Goal: Transaction & Acquisition: Purchase product/service

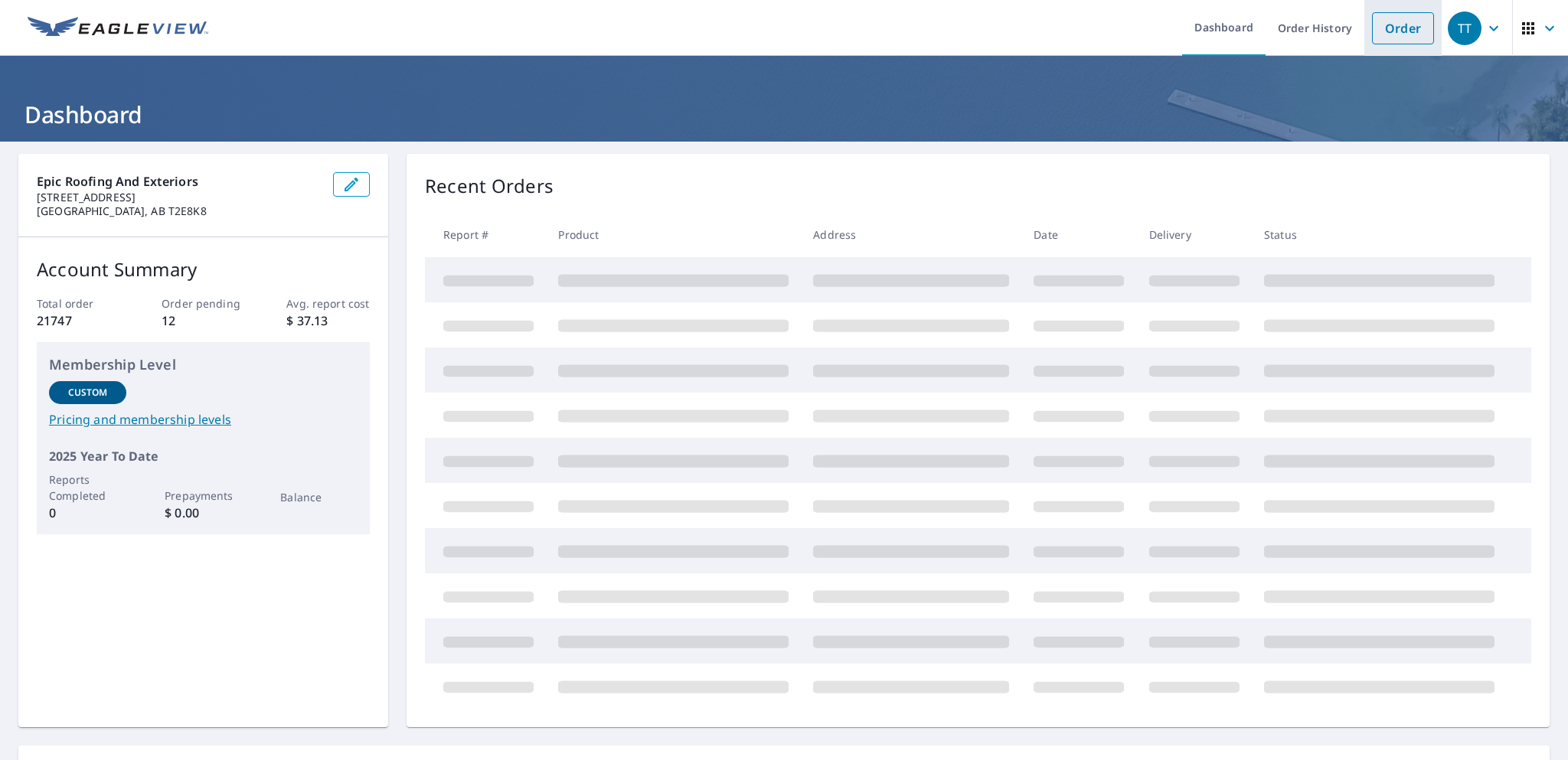
click at [1398, 29] on link "Order" at bounding box center [1403, 28] width 62 height 32
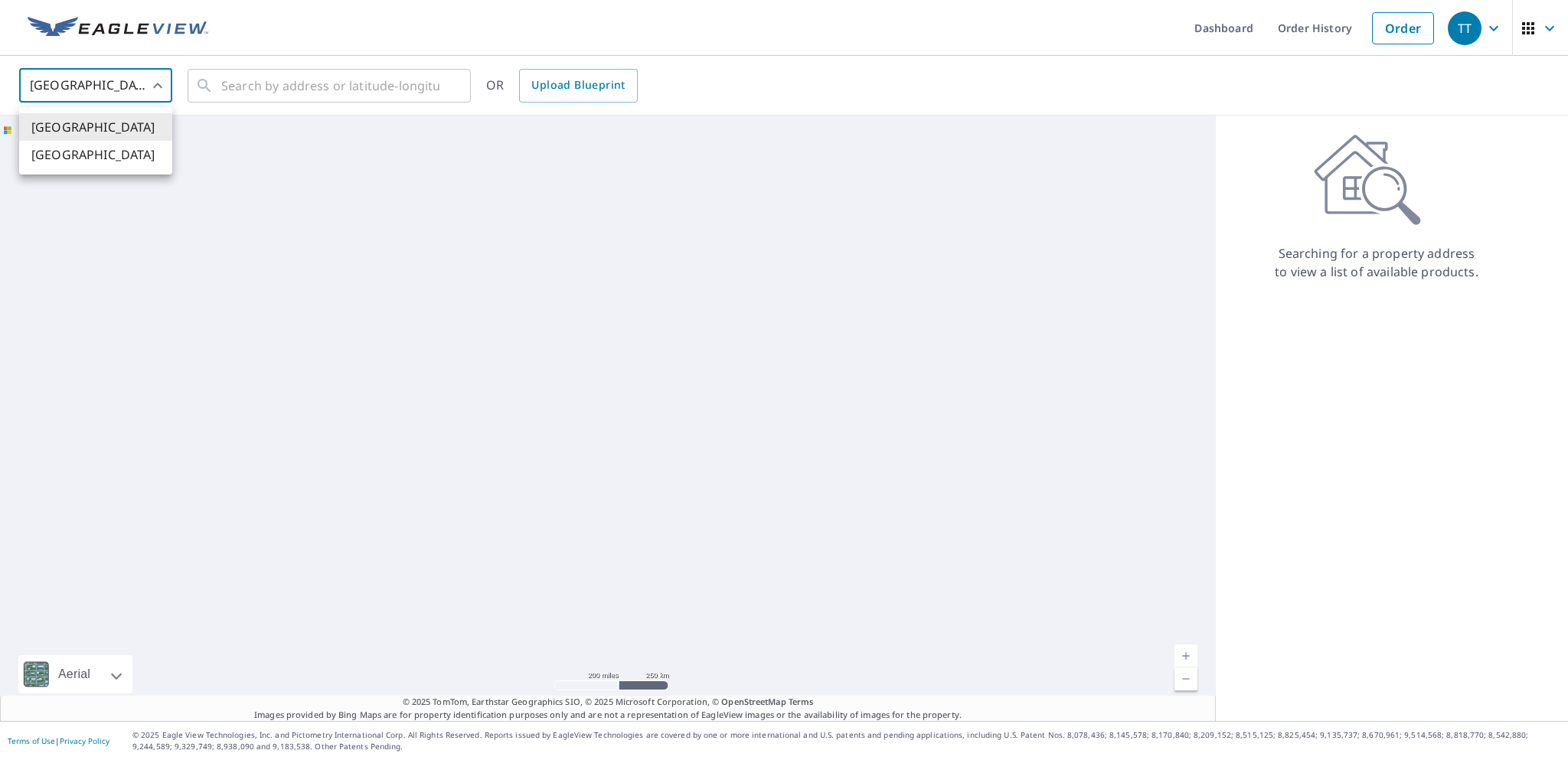
click at [168, 87] on body "TT TT Dashboard Order History Order TT United States US ​ ​ OR Upload Blueprint…" at bounding box center [784, 380] width 1568 height 760
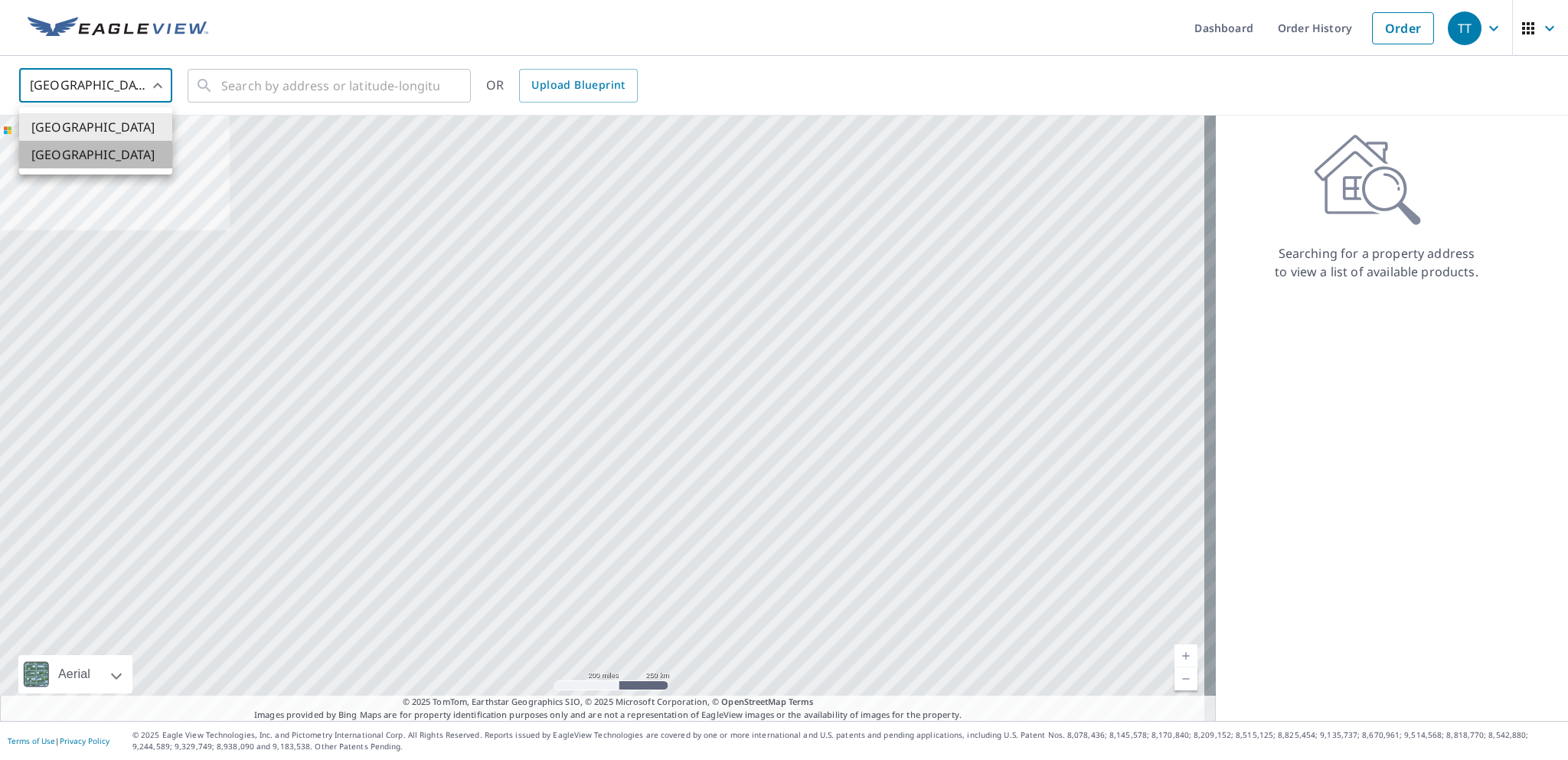
click at [128, 155] on li "[GEOGRAPHIC_DATA]" at bounding box center [96, 155] width 154 height 28
type input "CA"
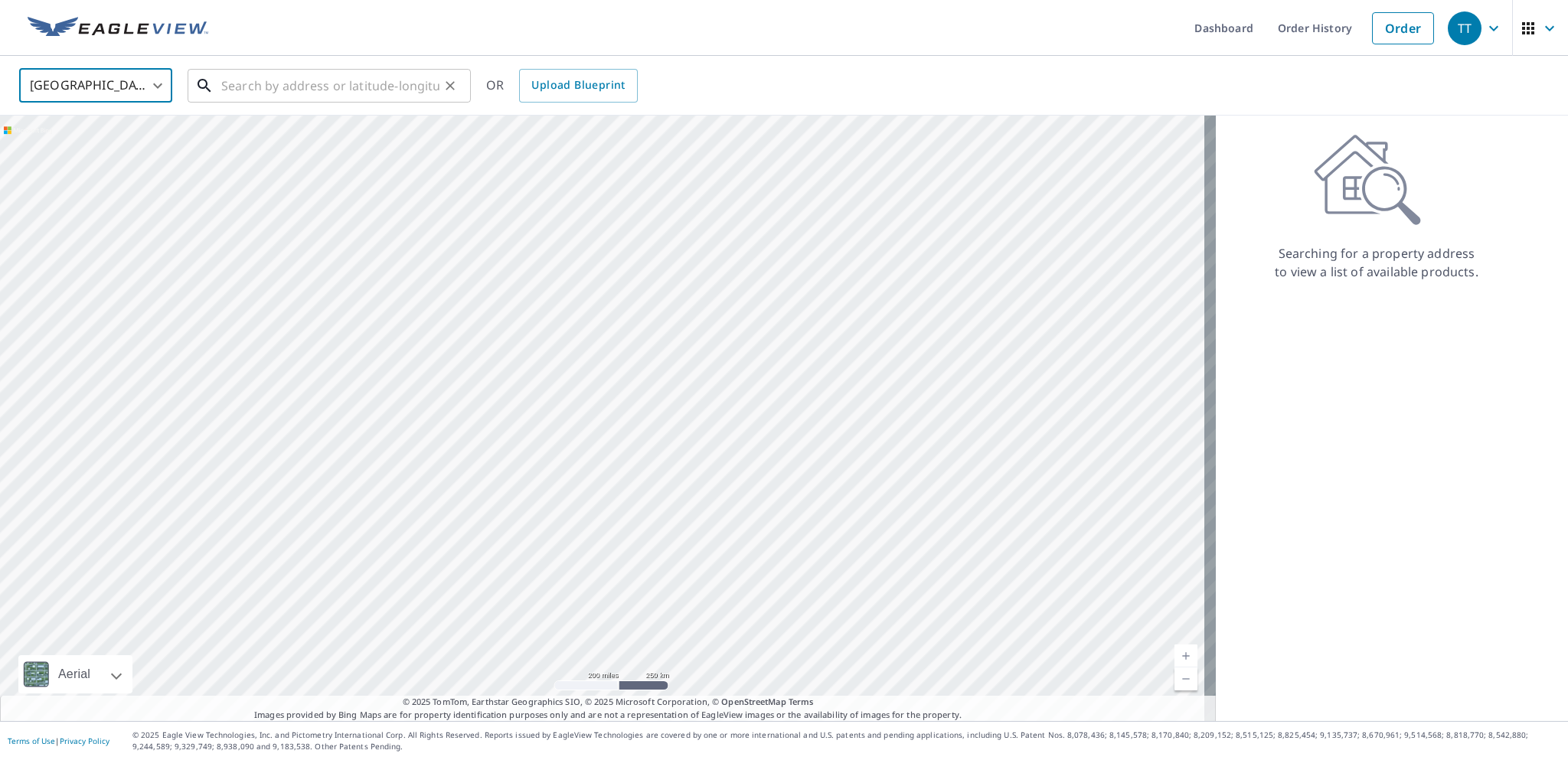
click at [271, 85] on input "text" at bounding box center [330, 86] width 218 height 42
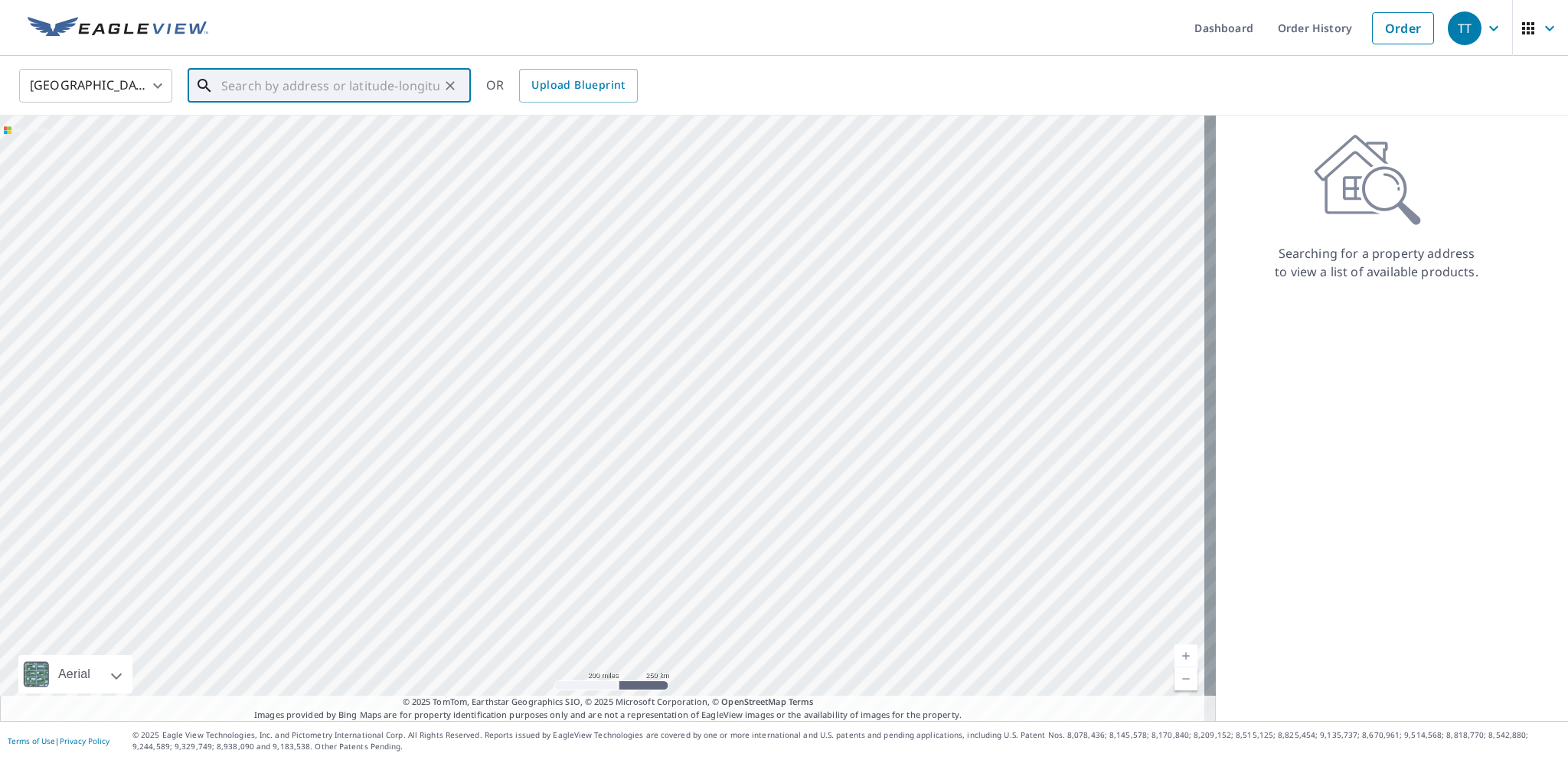
paste input "22 West Cedar Rise SW"
click at [350, 130] on span "22 W Cedar Rise SW" at bounding box center [338, 129] width 240 height 18
type input "22 W Cedar Rise SW Calgary, AB T3H 5E2"
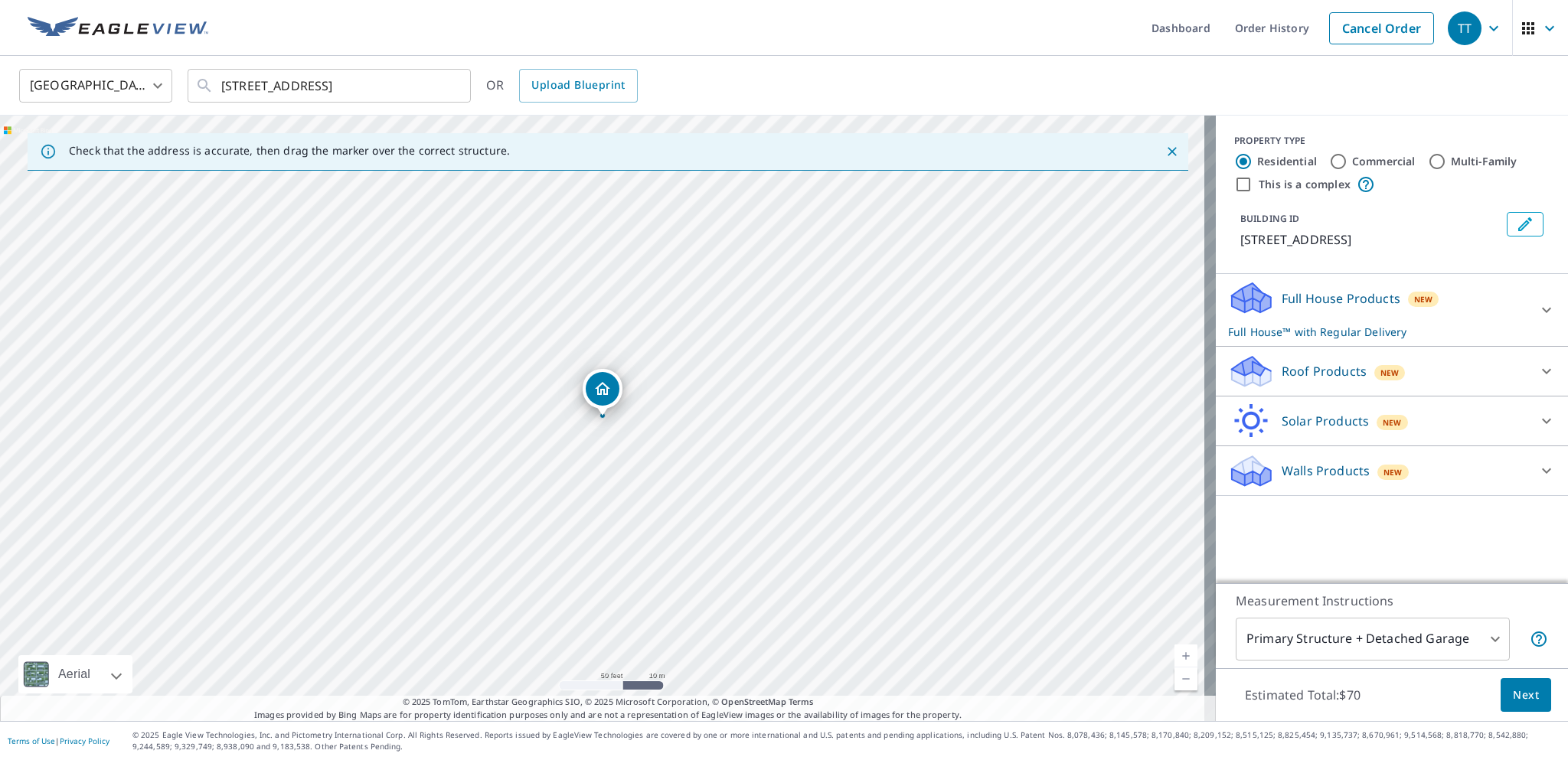
drag, startPoint x: 750, startPoint y: 364, endPoint x: 674, endPoint y: 405, distance: 86.4
drag, startPoint x: 604, startPoint y: 261, endPoint x: 1134, endPoint y: 578, distance: 617.6
drag, startPoint x: 601, startPoint y: 415, endPoint x: 760, endPoint y: 406, distance: 159.3
click at [1318, 380] on p "Roof Products" at bounding box center [1324, 371] width 85 height 18
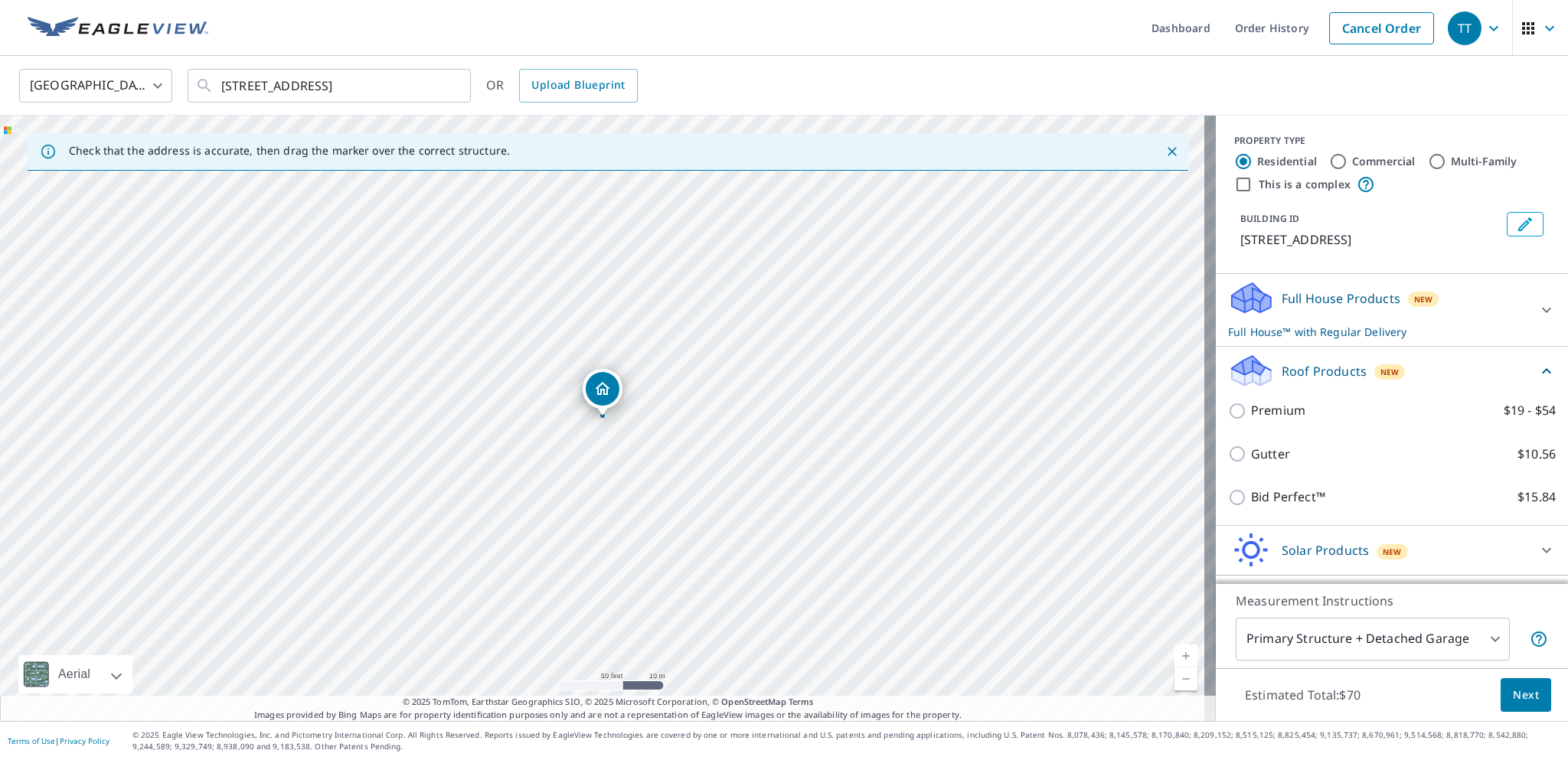
click at [1258, 417] on div "Premium $19 - $54" at bounding box center [1391, 410] width 327 height 43
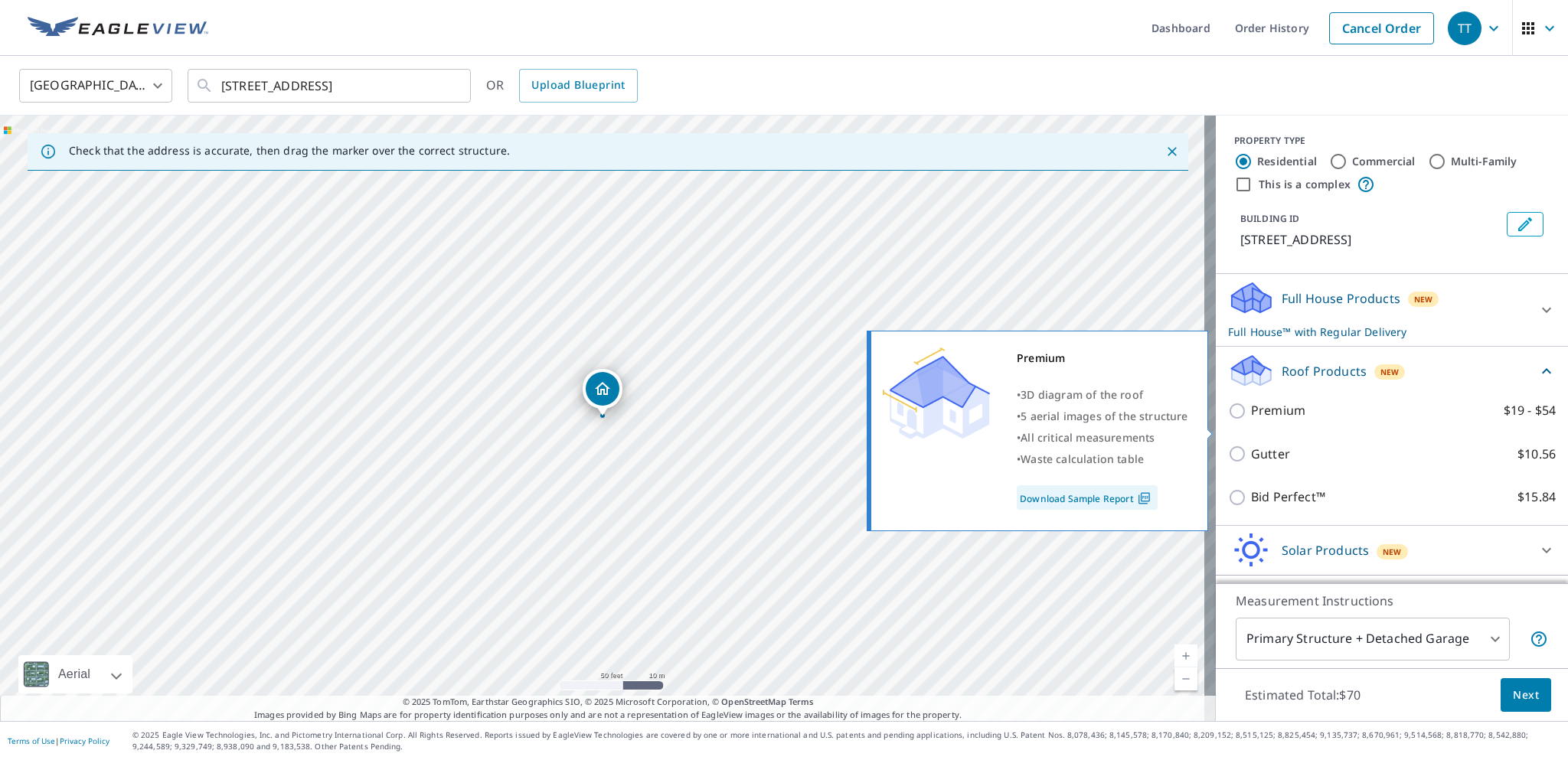
click at [1274, 420] on p "Premium" at bounding box center [1277, 410] width 54 height 19
click at [1250, 420] on input "Premium $19 - $54" at bounding box center [1240, 410] width 23 height 18
checkbox input "true"
checkbox input "false"
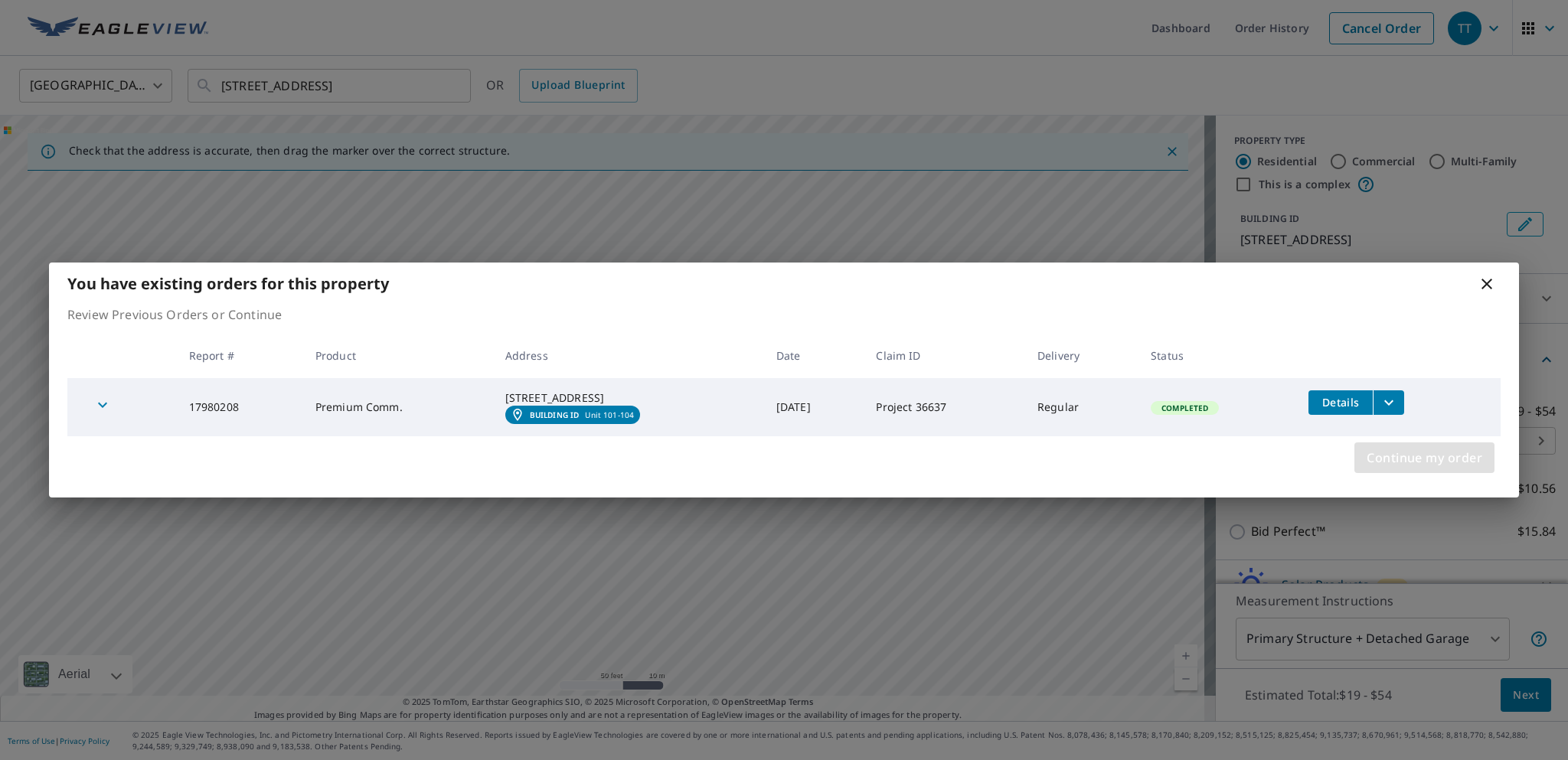
click at [1402, 464] on span "Continue my order" at bounding box center [1424, 458] width 116 height 21
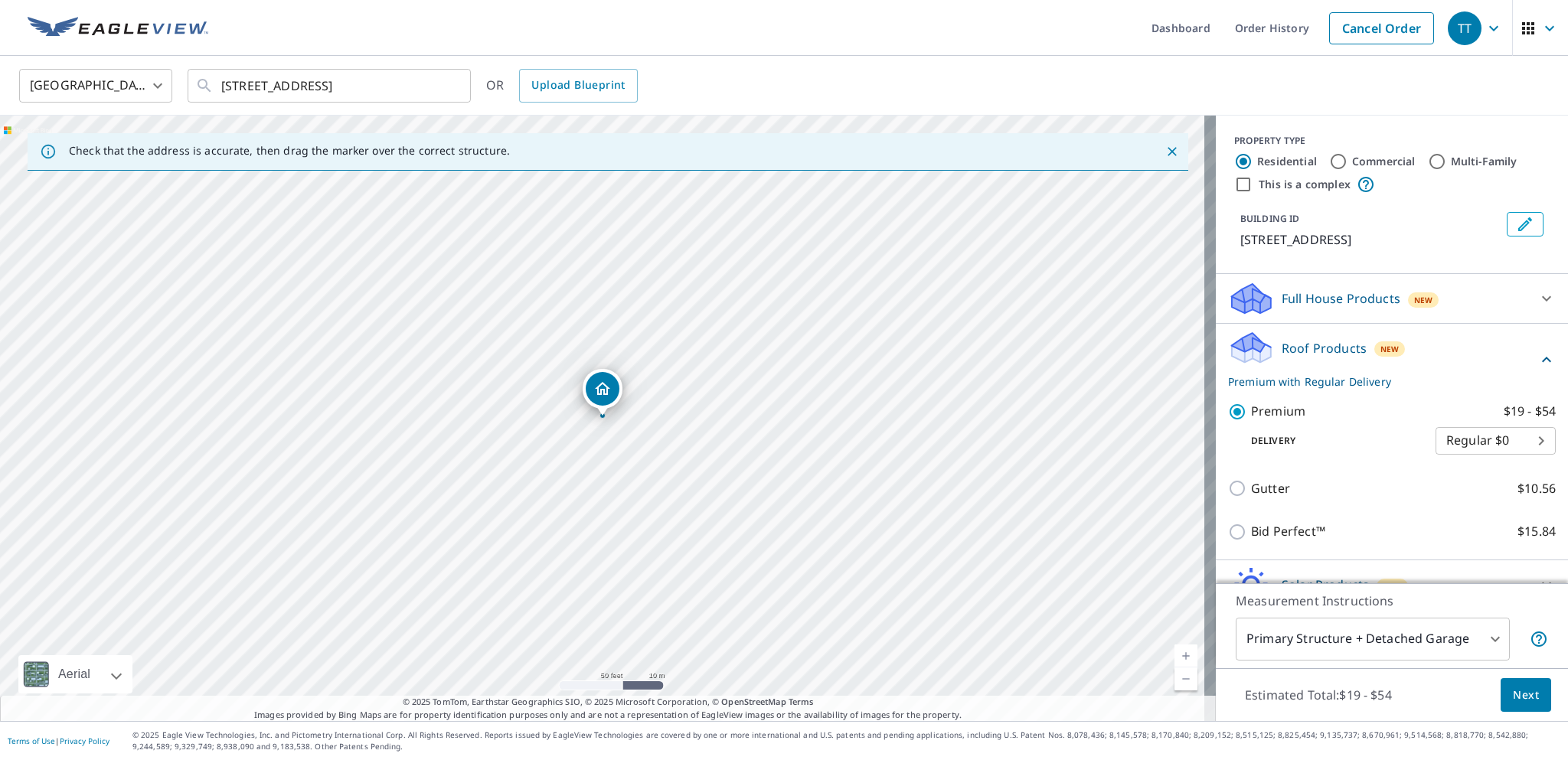
click at [1522, 696] on span "Next" at bounding box center [1526, 695] width 26 height 19
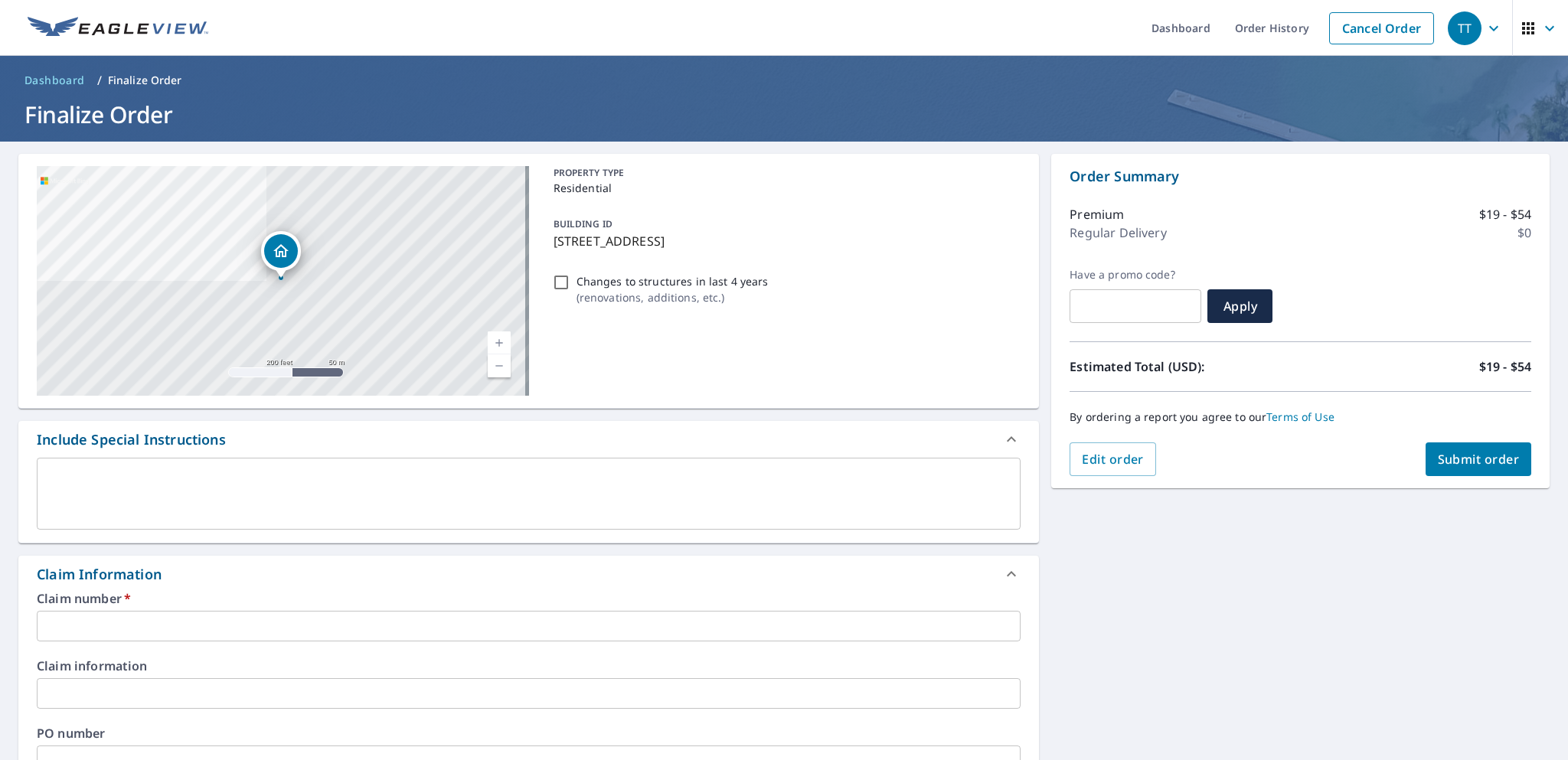
click at [411, 634] on input "text" at bounding box center [528, 627] width 984 height 31
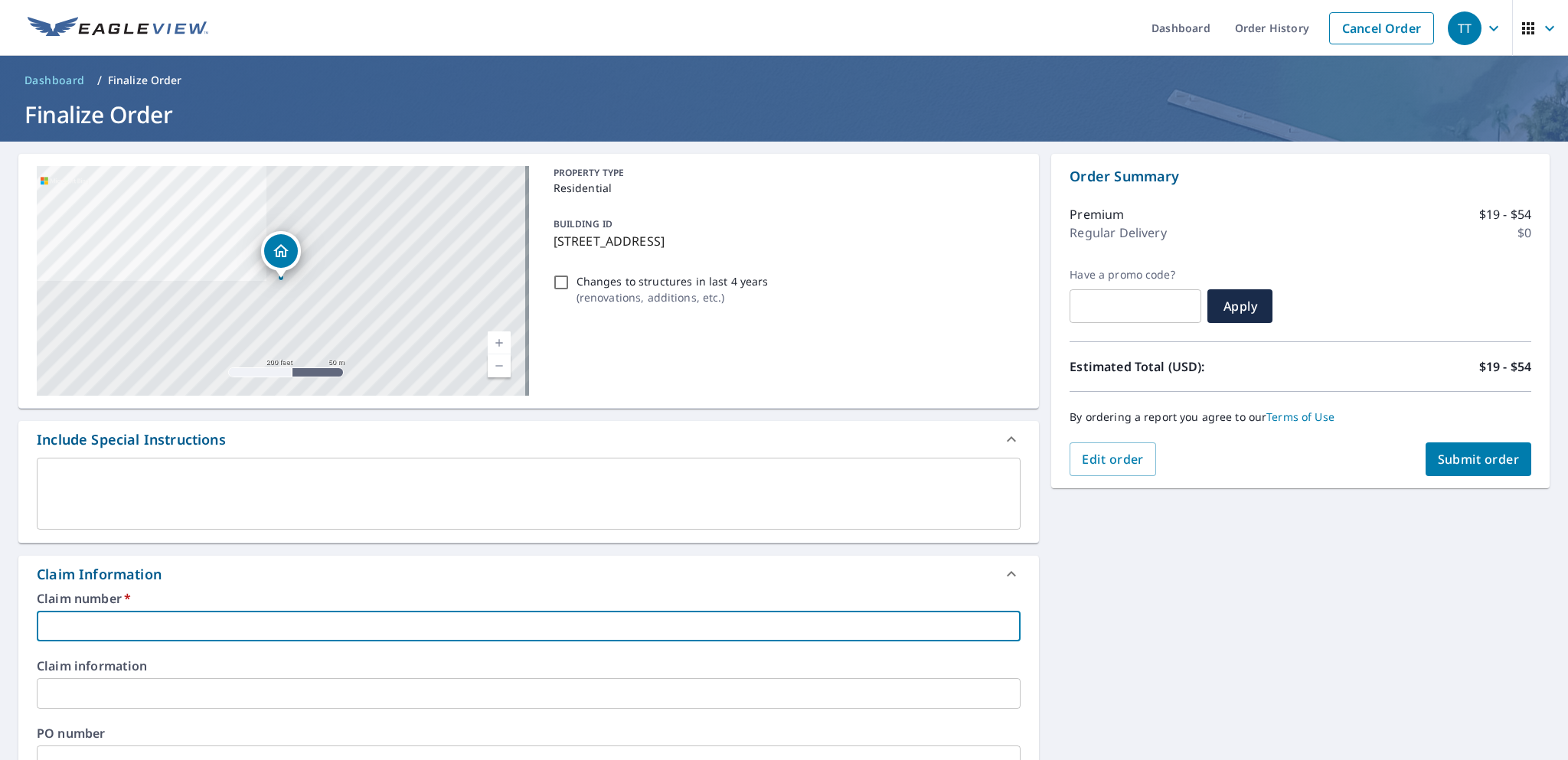
type input "2"
checkbox input "true"
type input "25"
checkbox input "true"
type input "250"
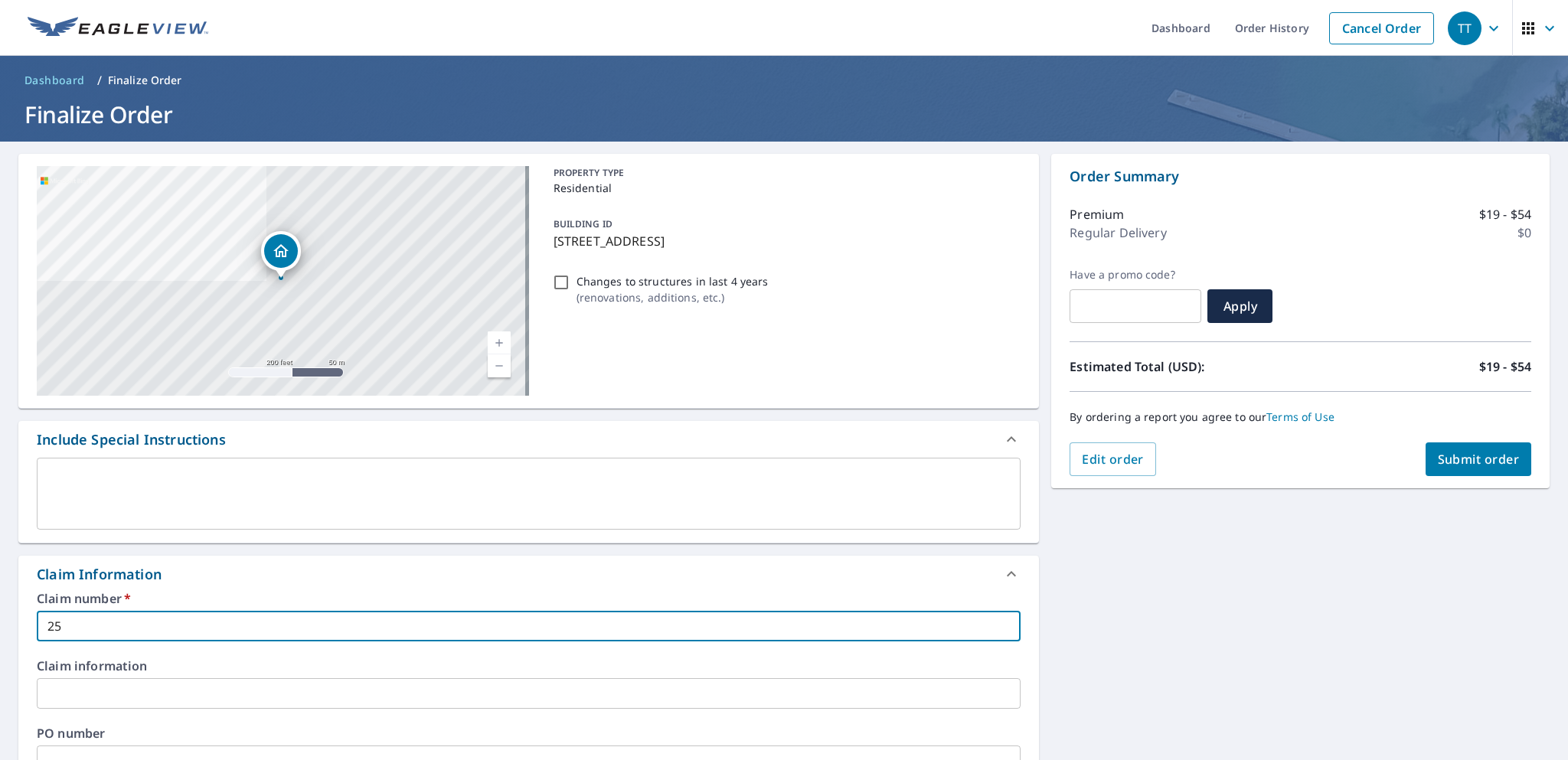
checkbox input "true"
type input "2502"
checkbox input "true"
type input "2502-"
checkbox input "true"
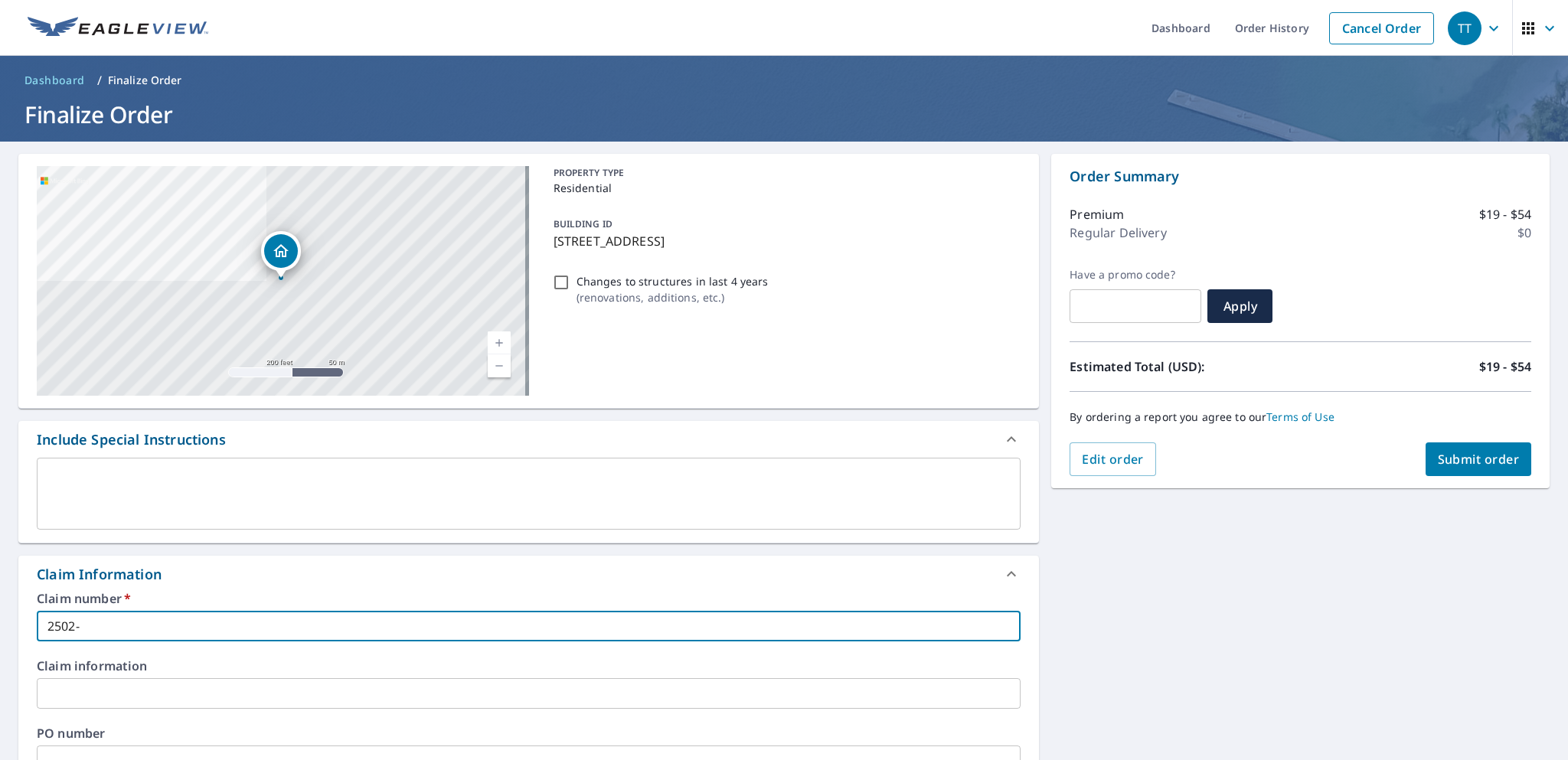
type input "2502-0"
checkbox input "true"
type input "2502-08"
checkbox input "true"
type input "2502-081"
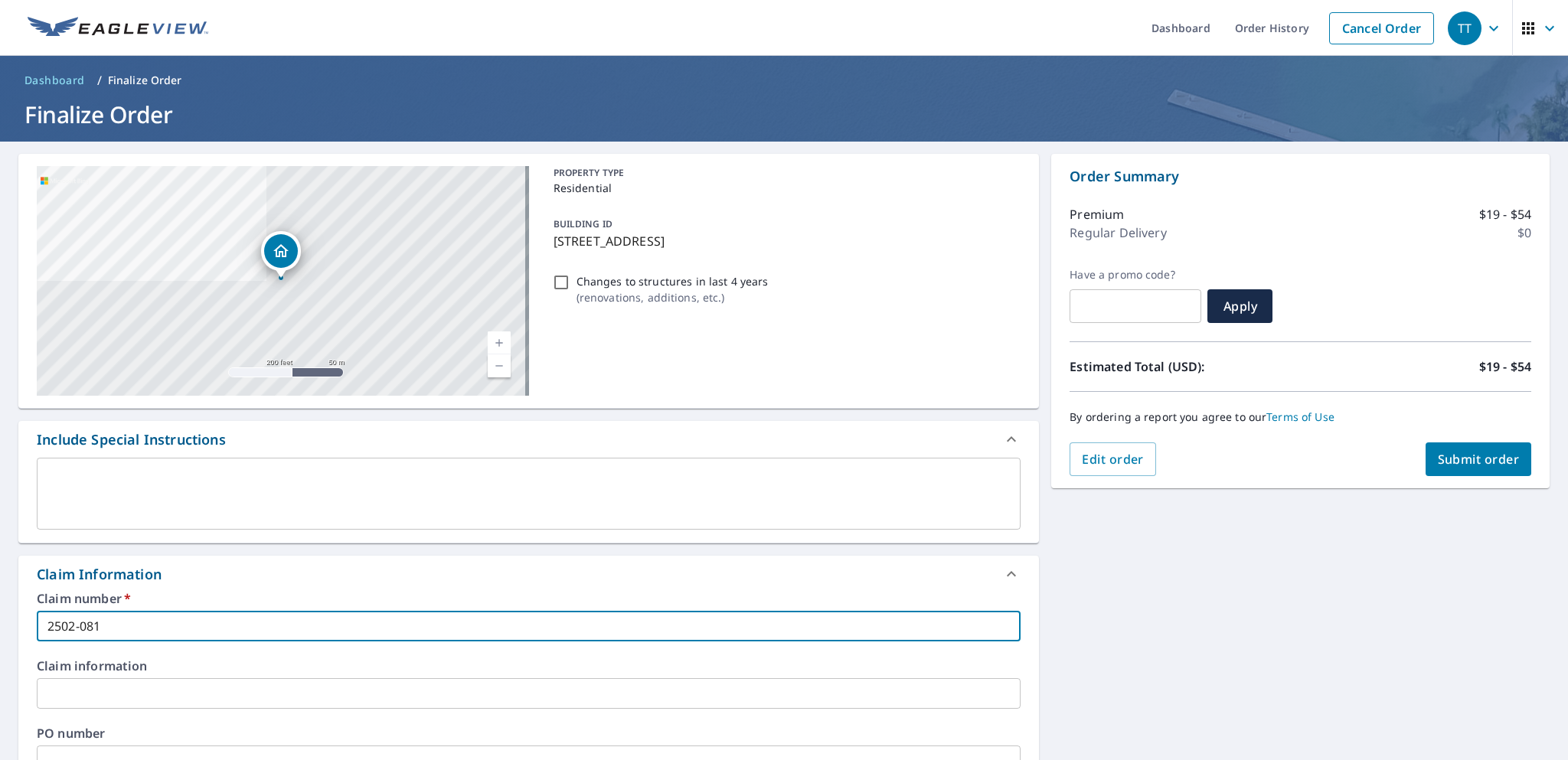
checkbox input "true"
type input "2502-0818"
checkbox input "true"
type input "2502-08180"
checkbox input "true"
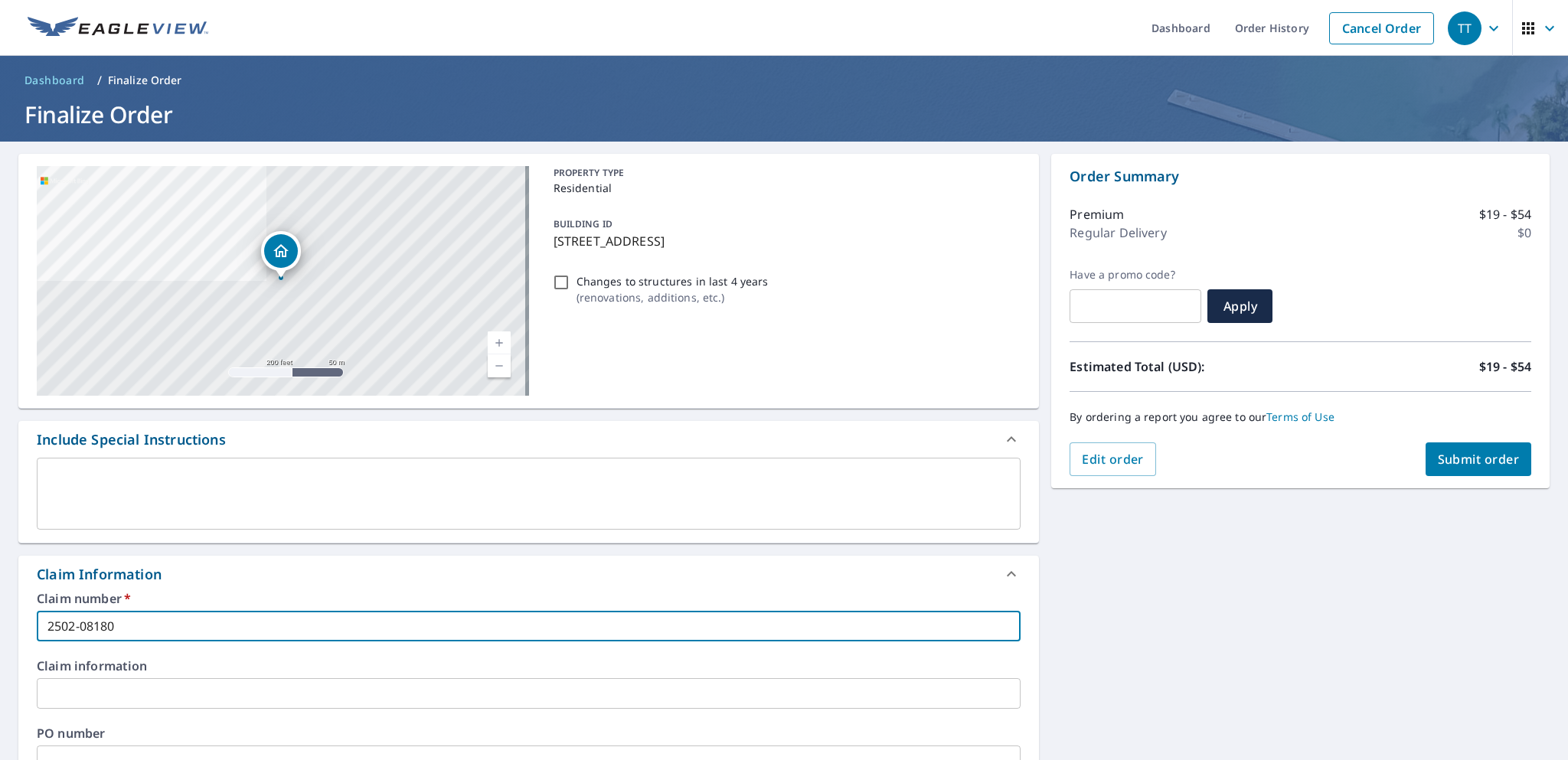
type input "2502-081806"
checkbox input "true"
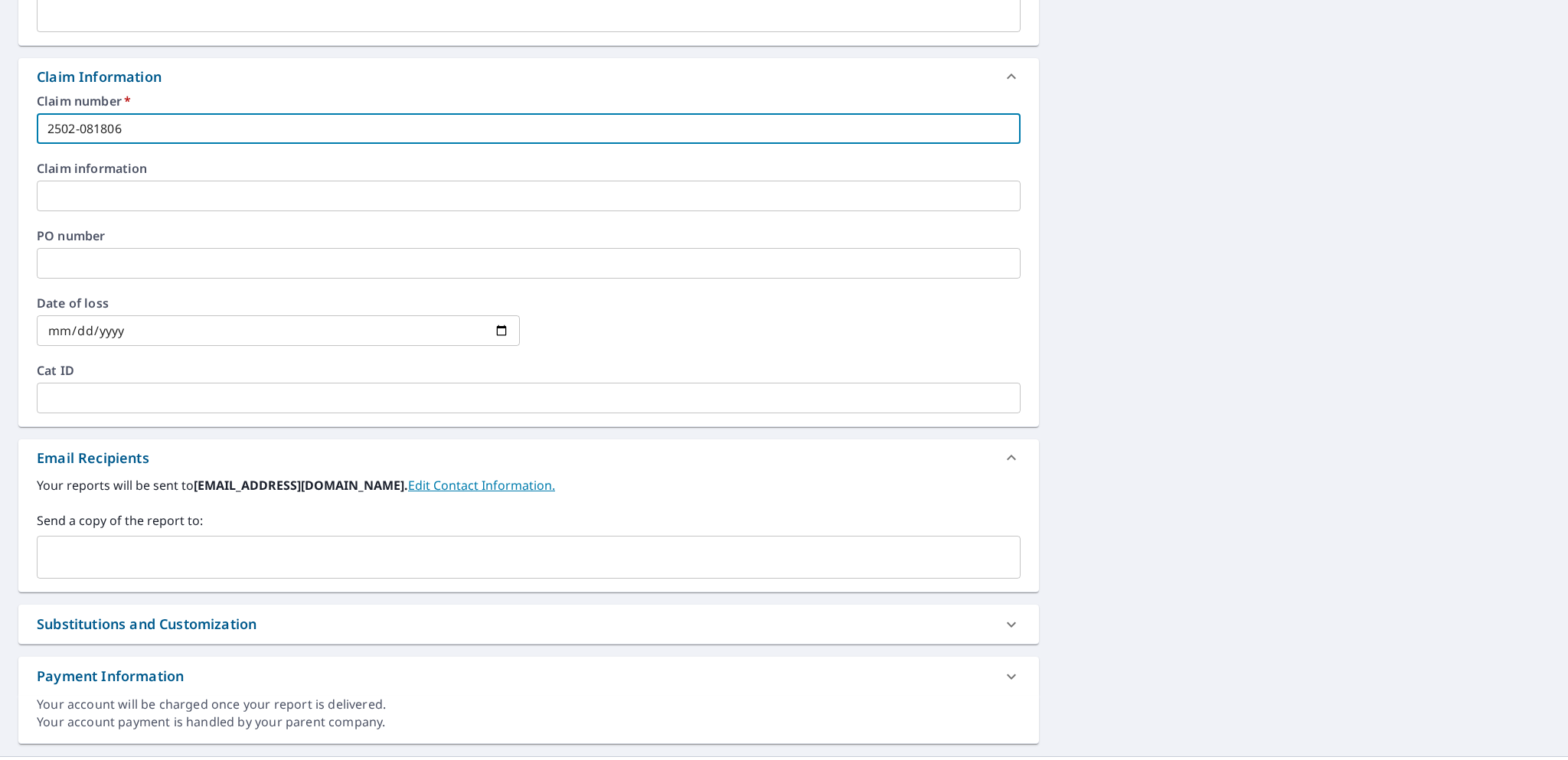
scroll to position [530, 0]
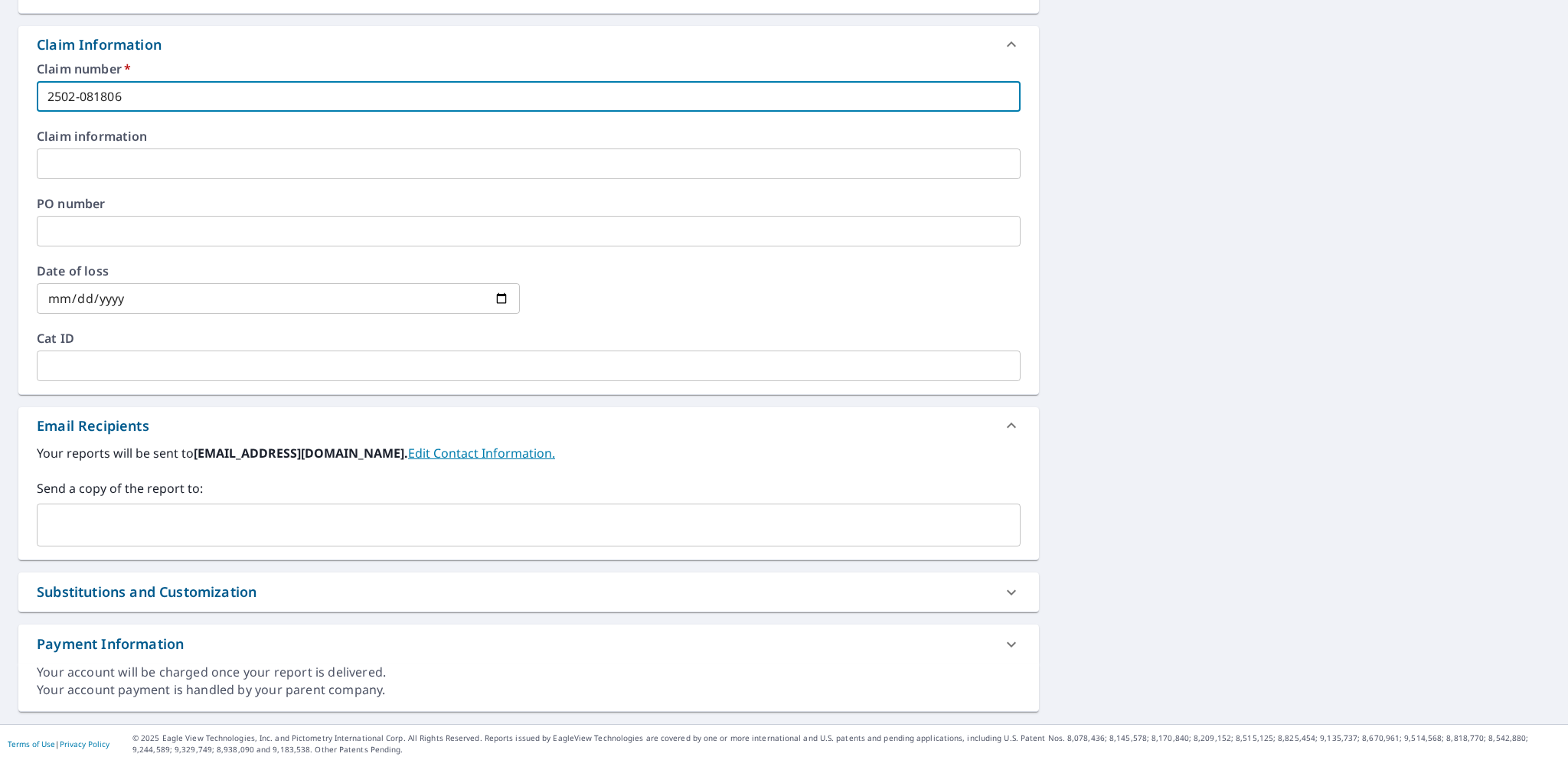
type input "2502-081806"
click at [154, 523] on input "text" at bounding box center [517, 525] width 947 height 29
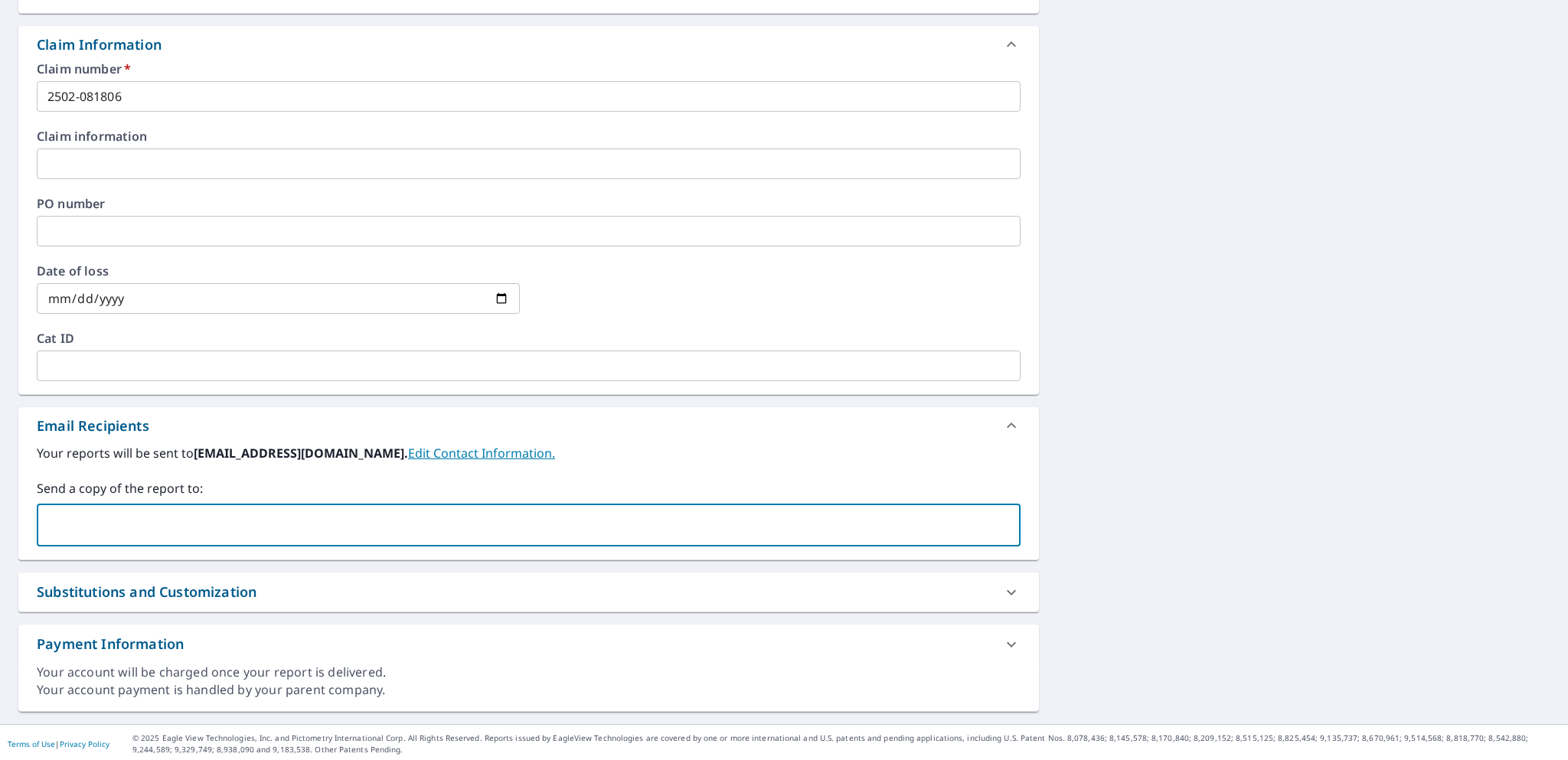
type input "aaron.dyck@epicroofing.ca"
click at [777, 446] on label "Your reports will be sent to estimating@epicroofing.ca. Edit Contact Informatio…" at bounding box center [528, 453] width 984 height 18
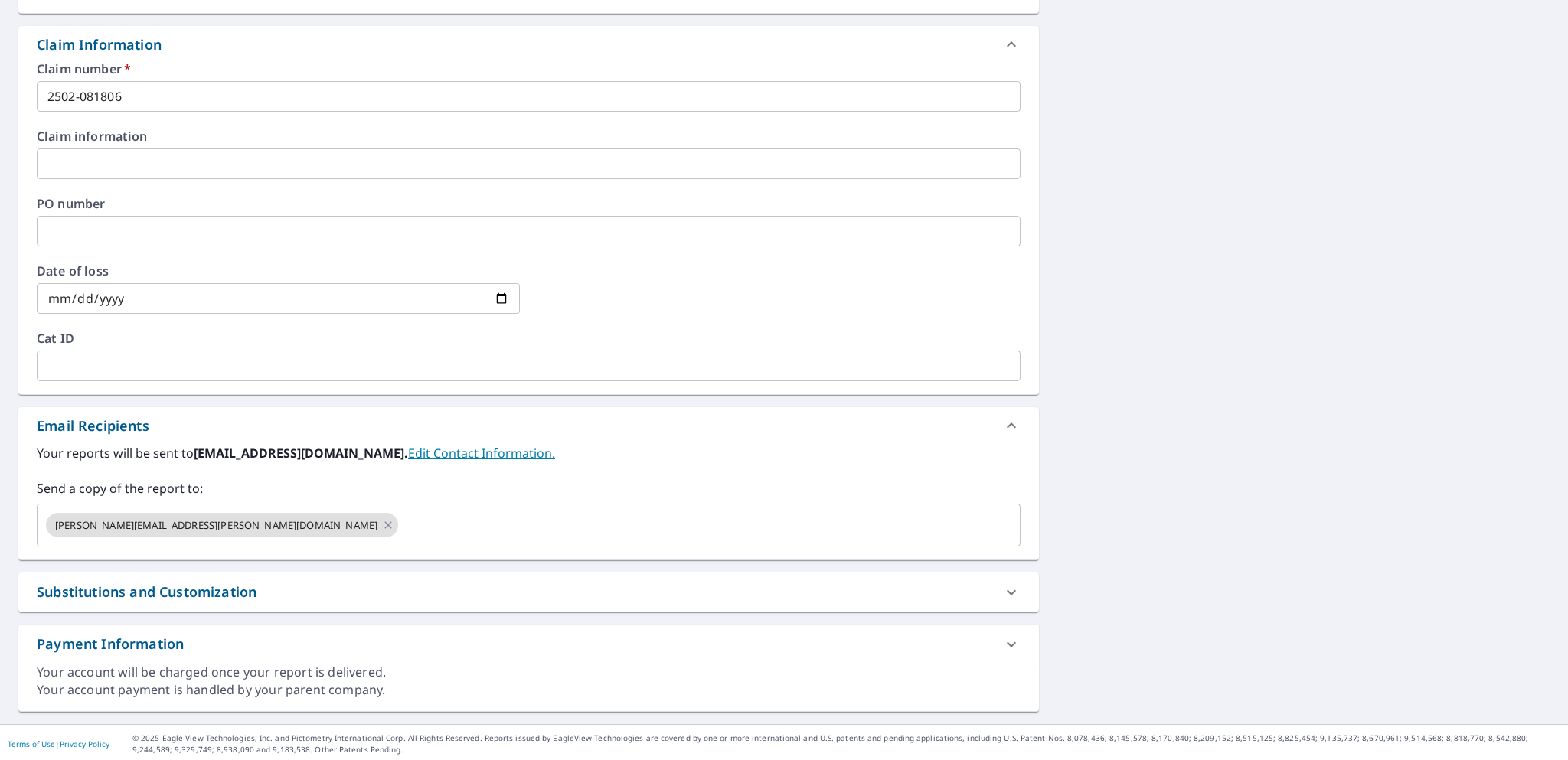
click at [1210, 478] on div "22 WEST CEDAR RISE SW CALGARY AB T3H5E2 Aerial Road A standard road map Aerial …" at bounding box center [784, 168] width 1568 height 1112
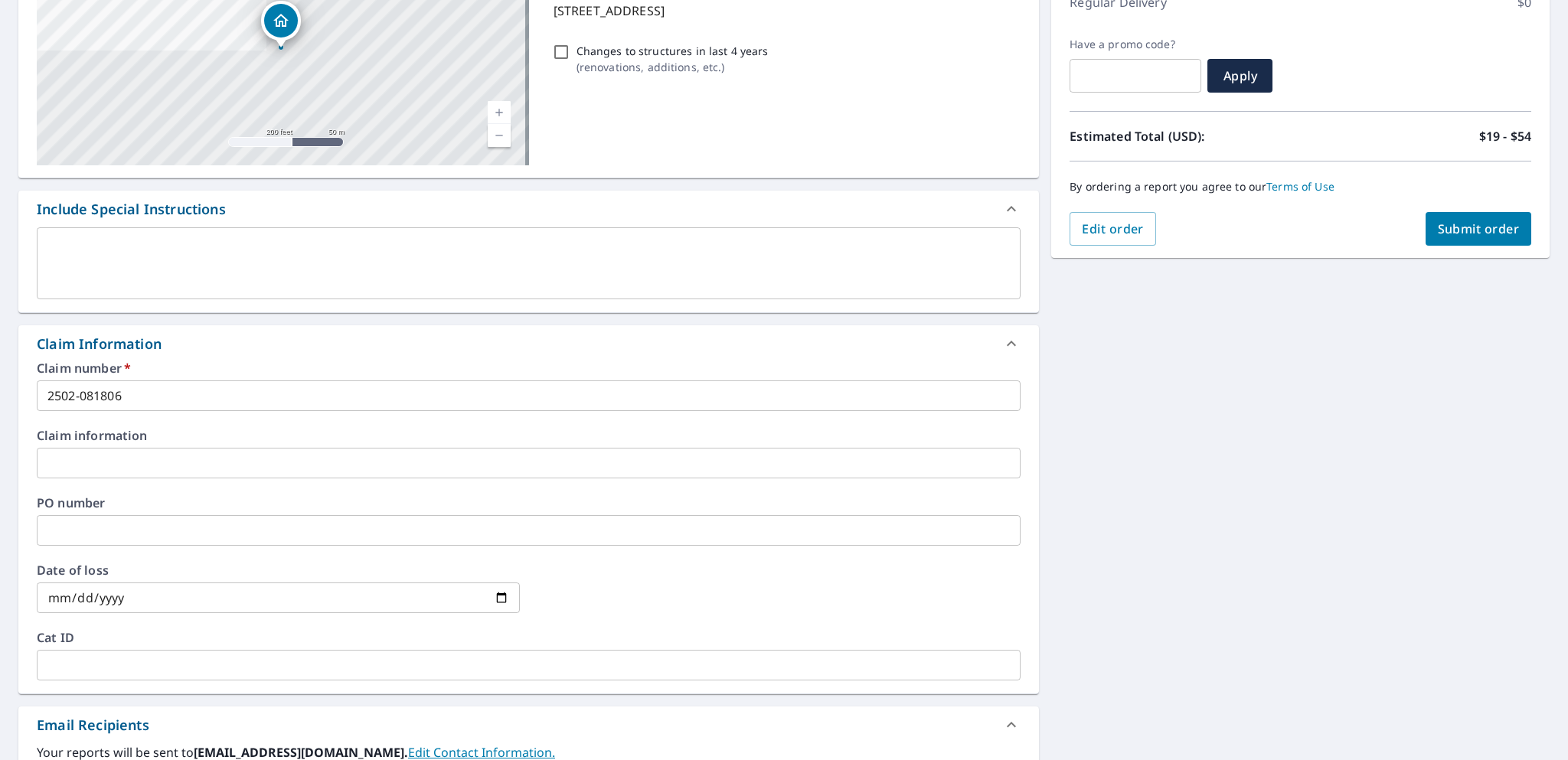
scroll to position [0, 0]
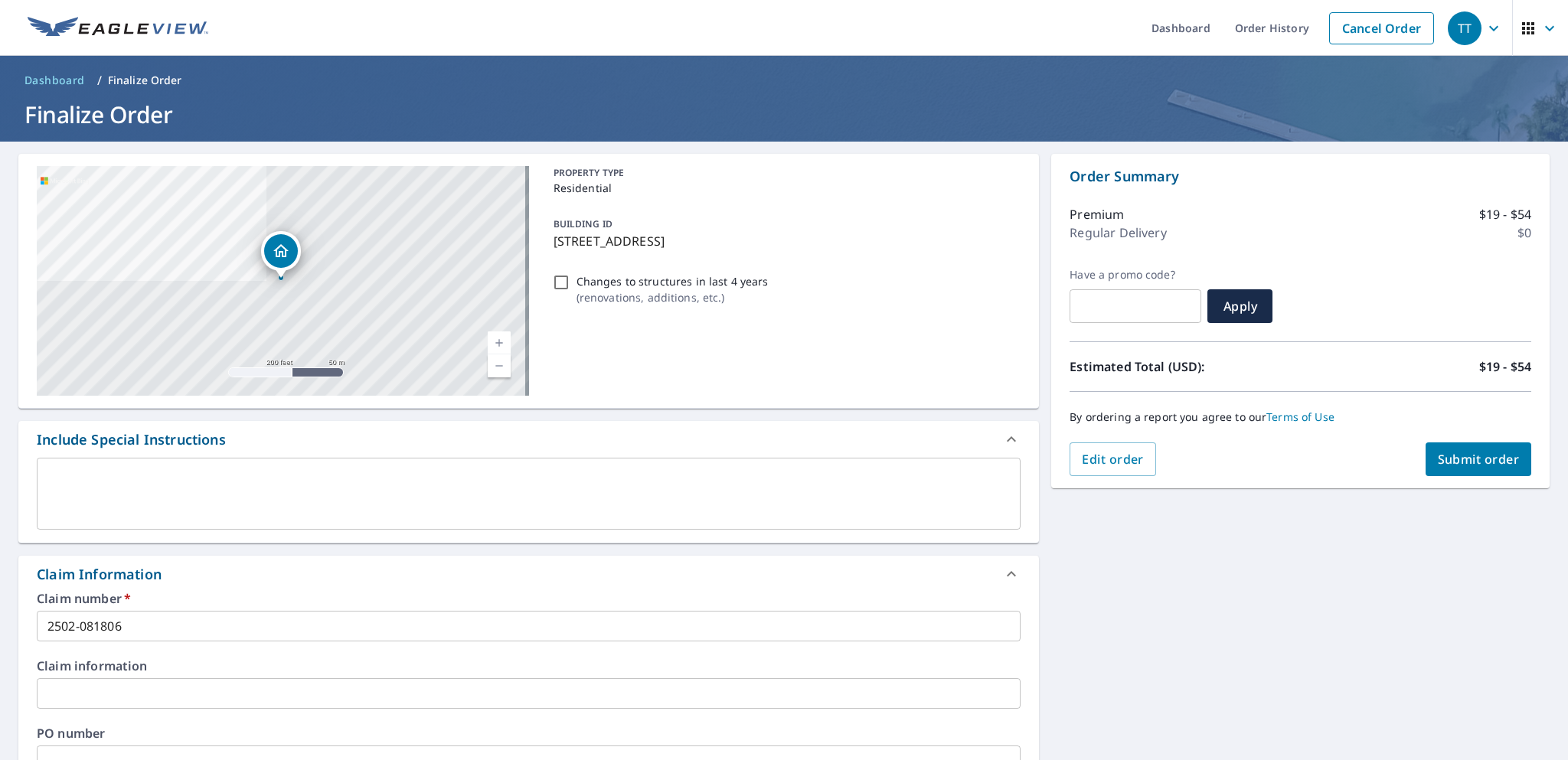
click at [1483, 454] on span "Submit order" at bounding box center [1478, 459] width 82 height 16
checkbox input "true"
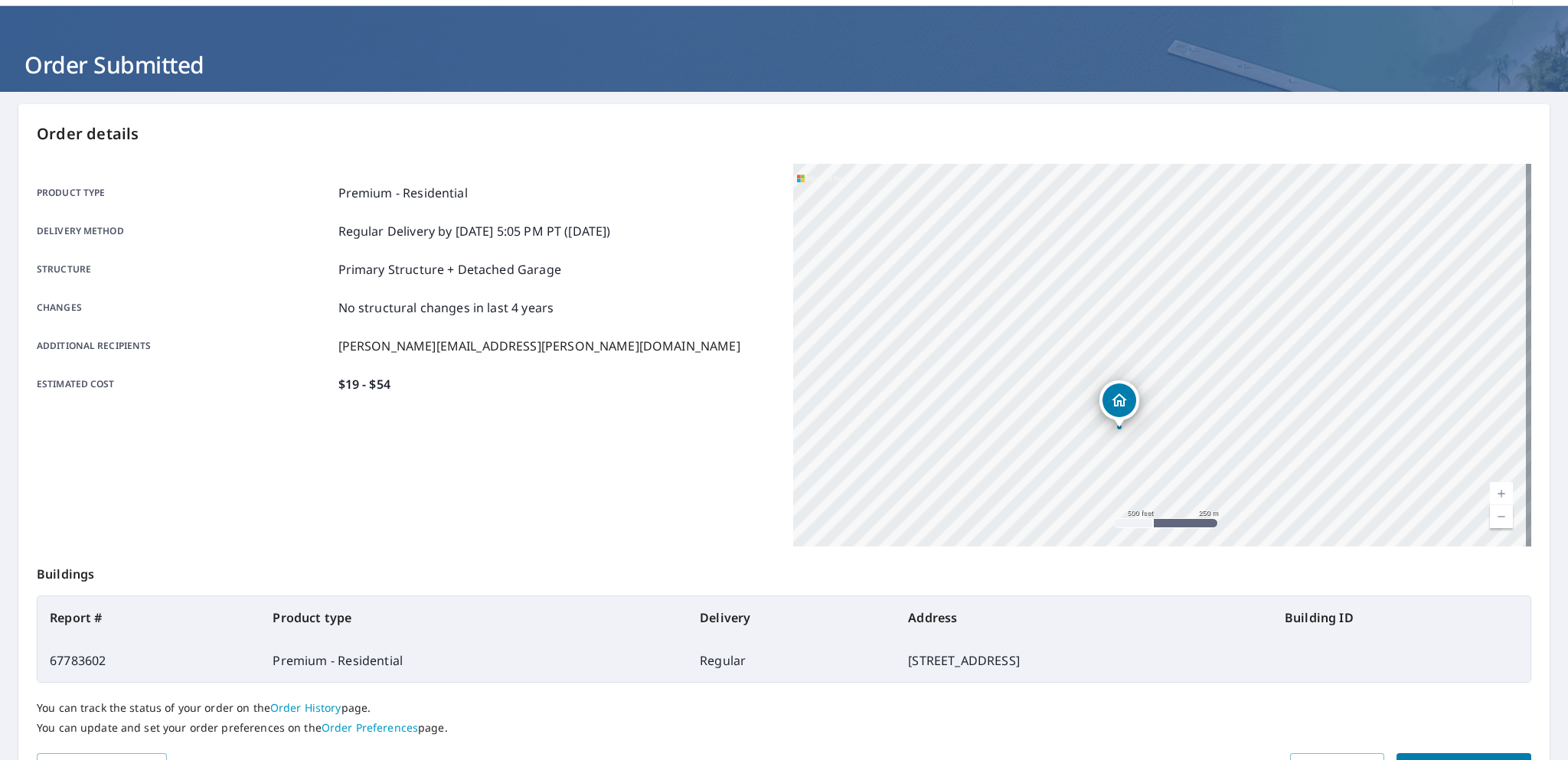
scroll to position [138, 0]
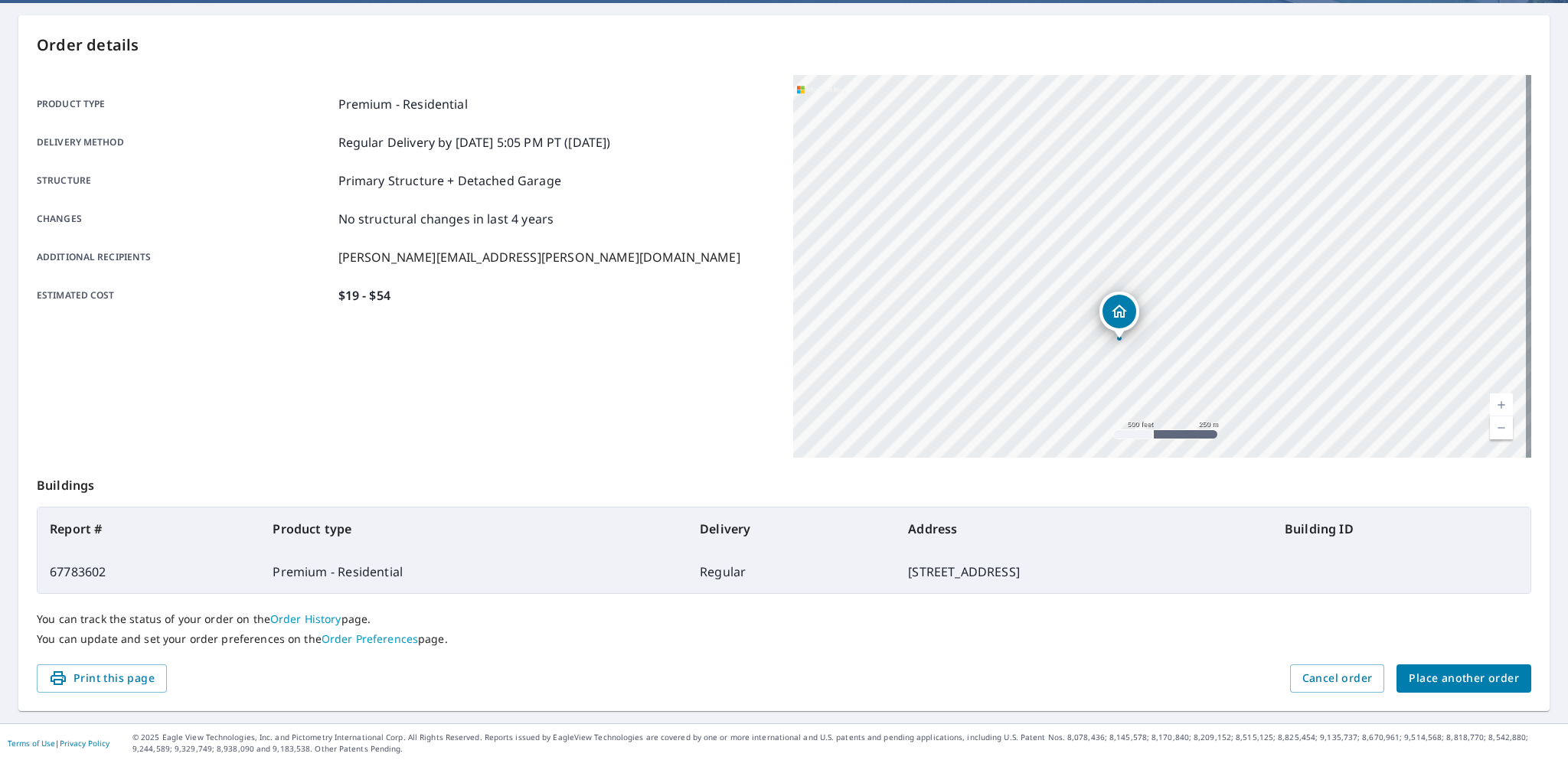
click at [1430, 680] on span "Place another order" at bounding box center [1464, 679] width 110 height 19
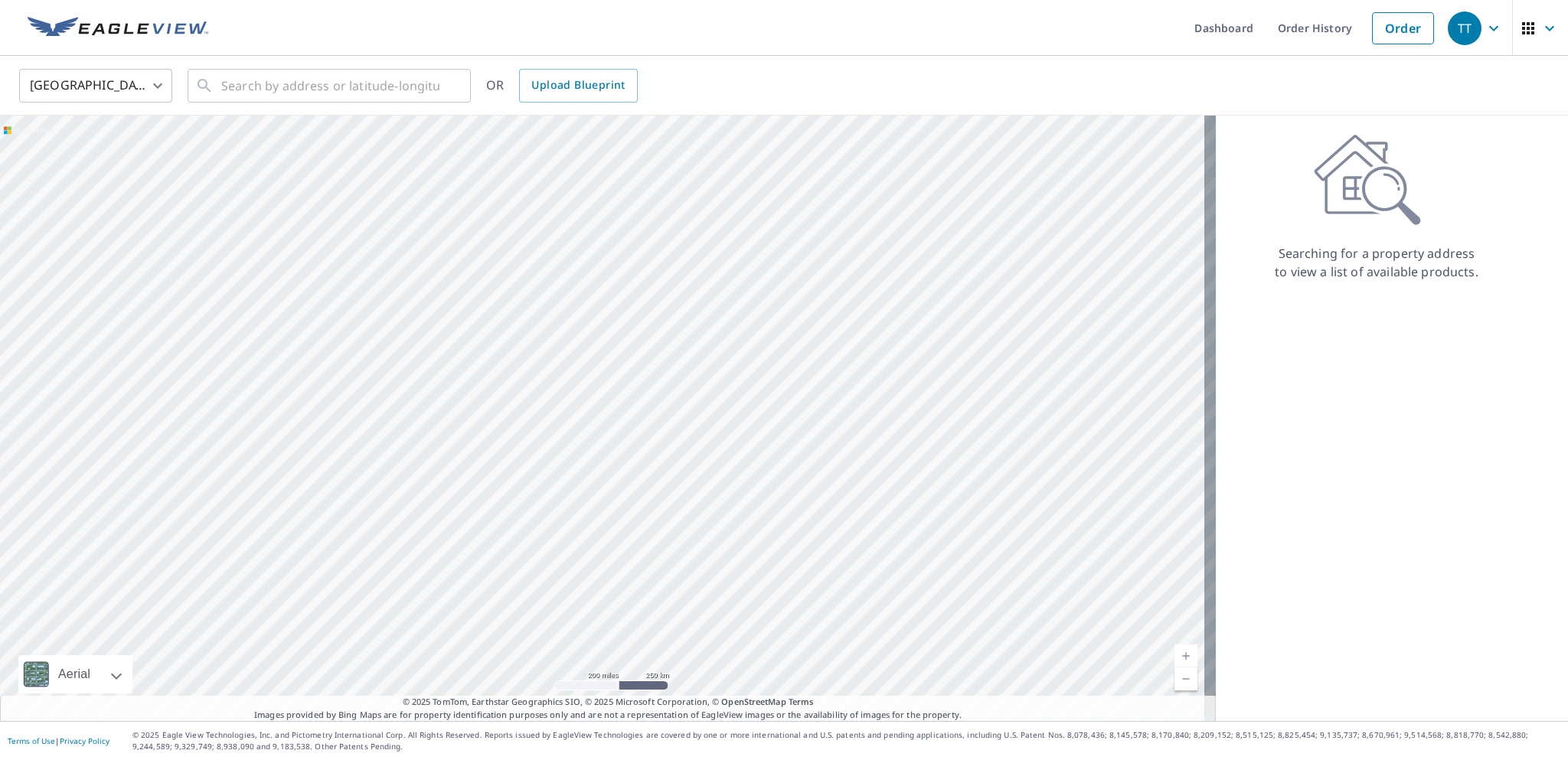
click at [144, 82] on body "TT TT Dashboard Order History Order TT United States US ​ ​ OR Upload Blueprint…" at bounding box center [784, 380] width 1568 height 760
click at [81, 149] on li "[GEOGRAPHIC_DATA]" at bounding box center [96, 155] width 154 height 28
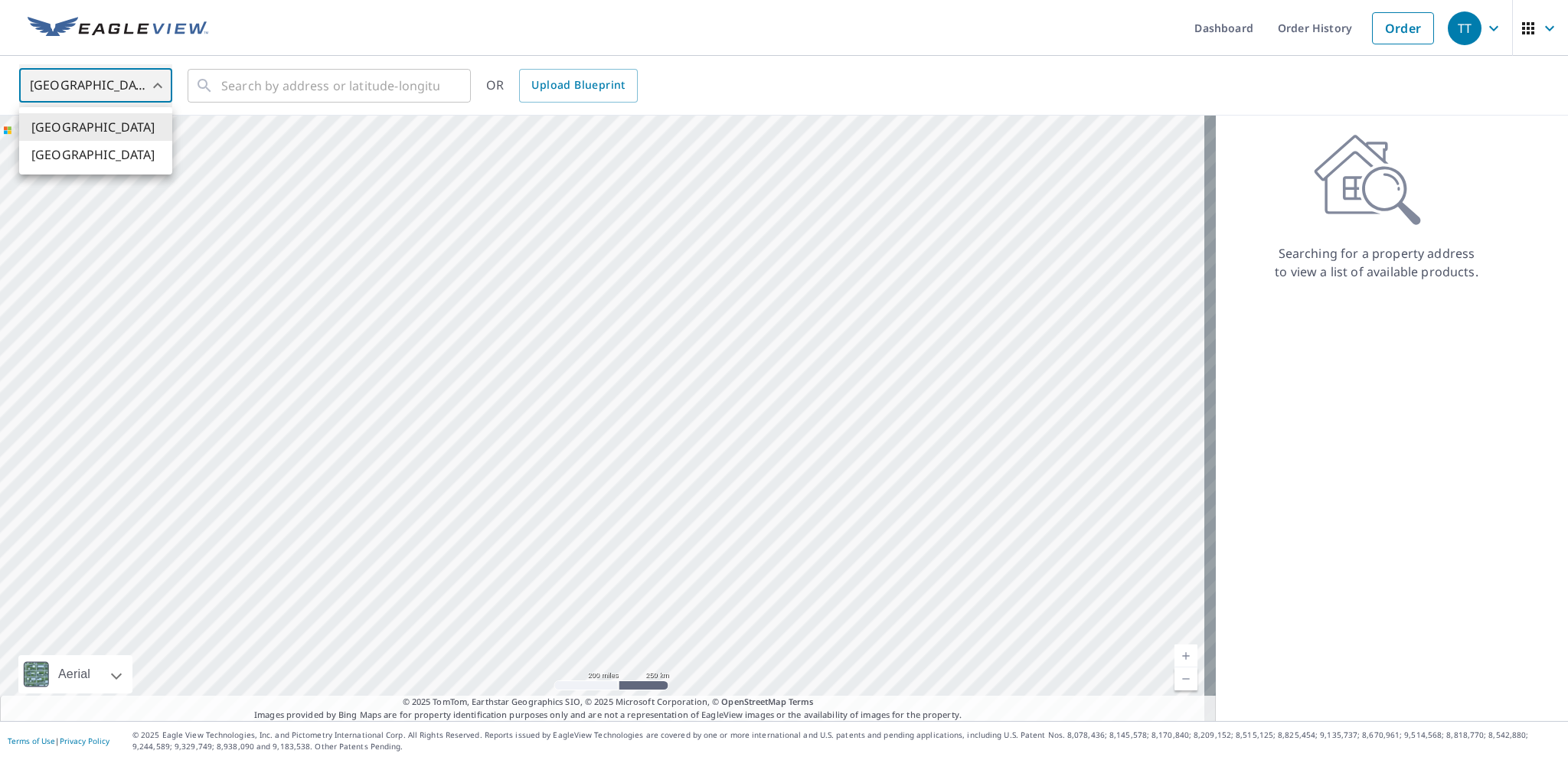
type input "CA"
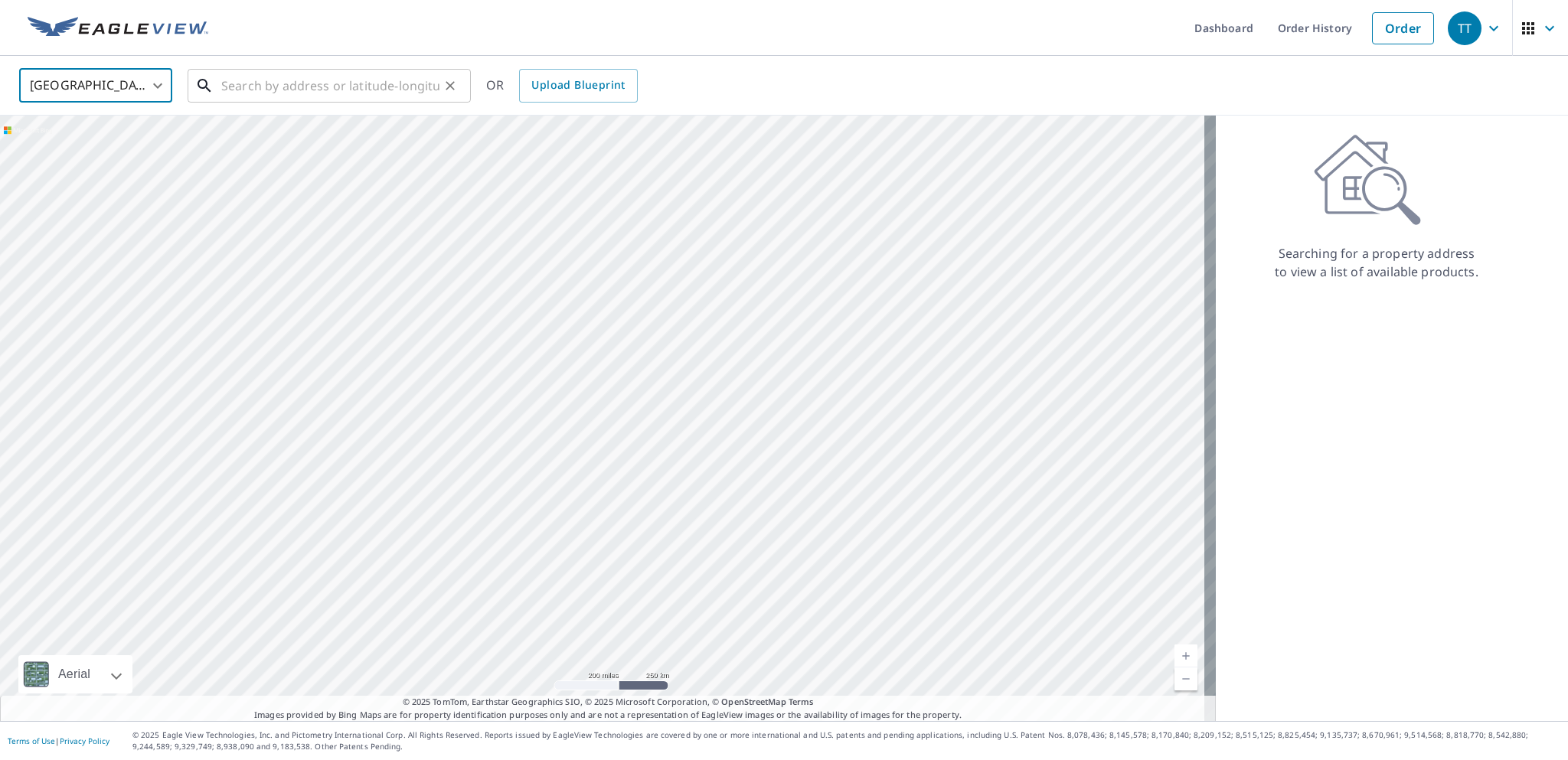
click at [277, 79] on input "text" at bounding box center [330, 86] width 218 height 42
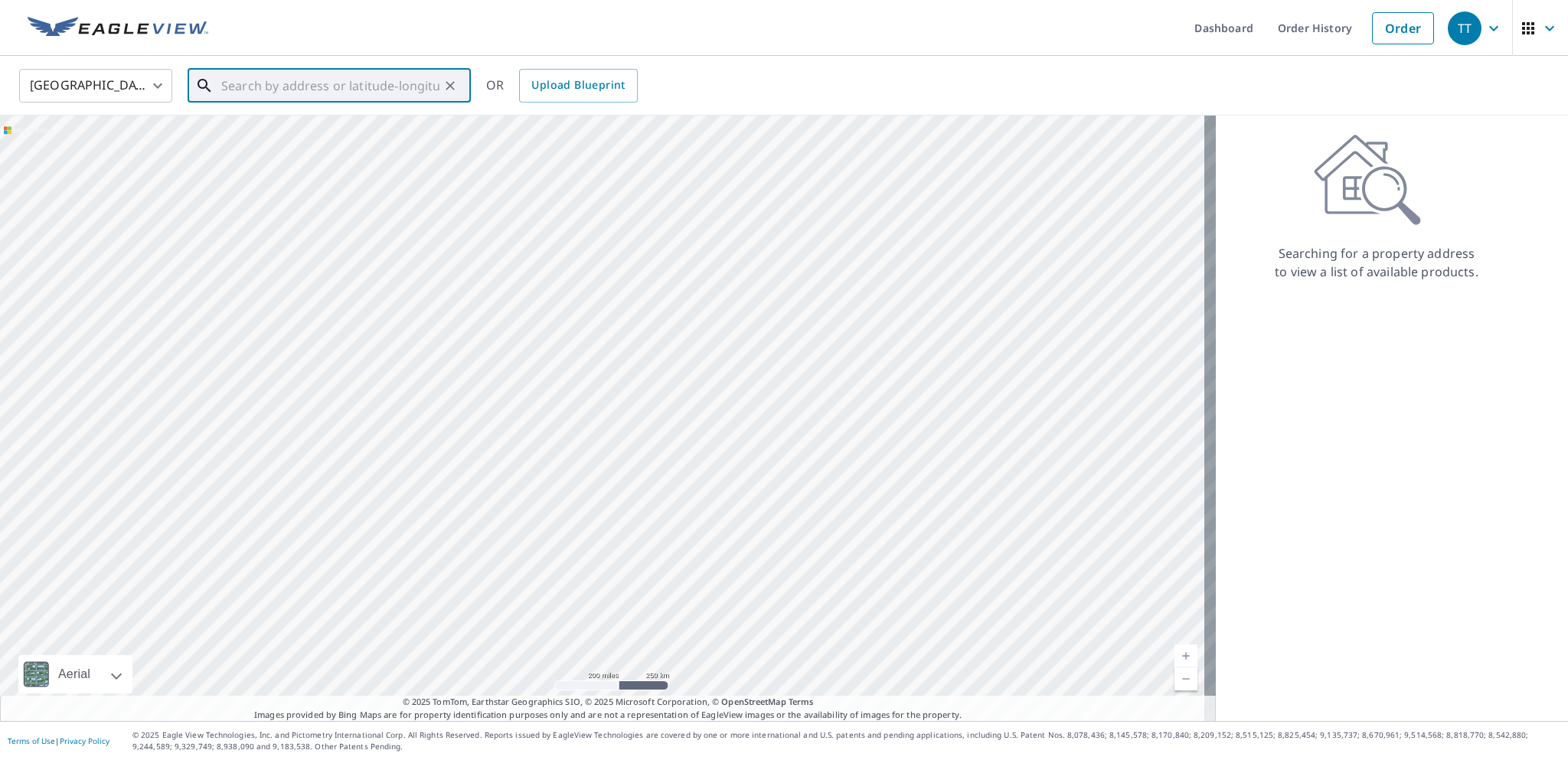
paste input "22 West Cedar Rise SW"
click at [228, 87] on input "22 West Cedar Rise SW" at bounding box center [330, 86] width 218 height 42
click at [297, 136] on span "34 W Cedar Rise SW" at bounding box center [338, 129] width 240 height 18
type input "34 W Cedar Rise SW Calgary, AB T3H 5E2"
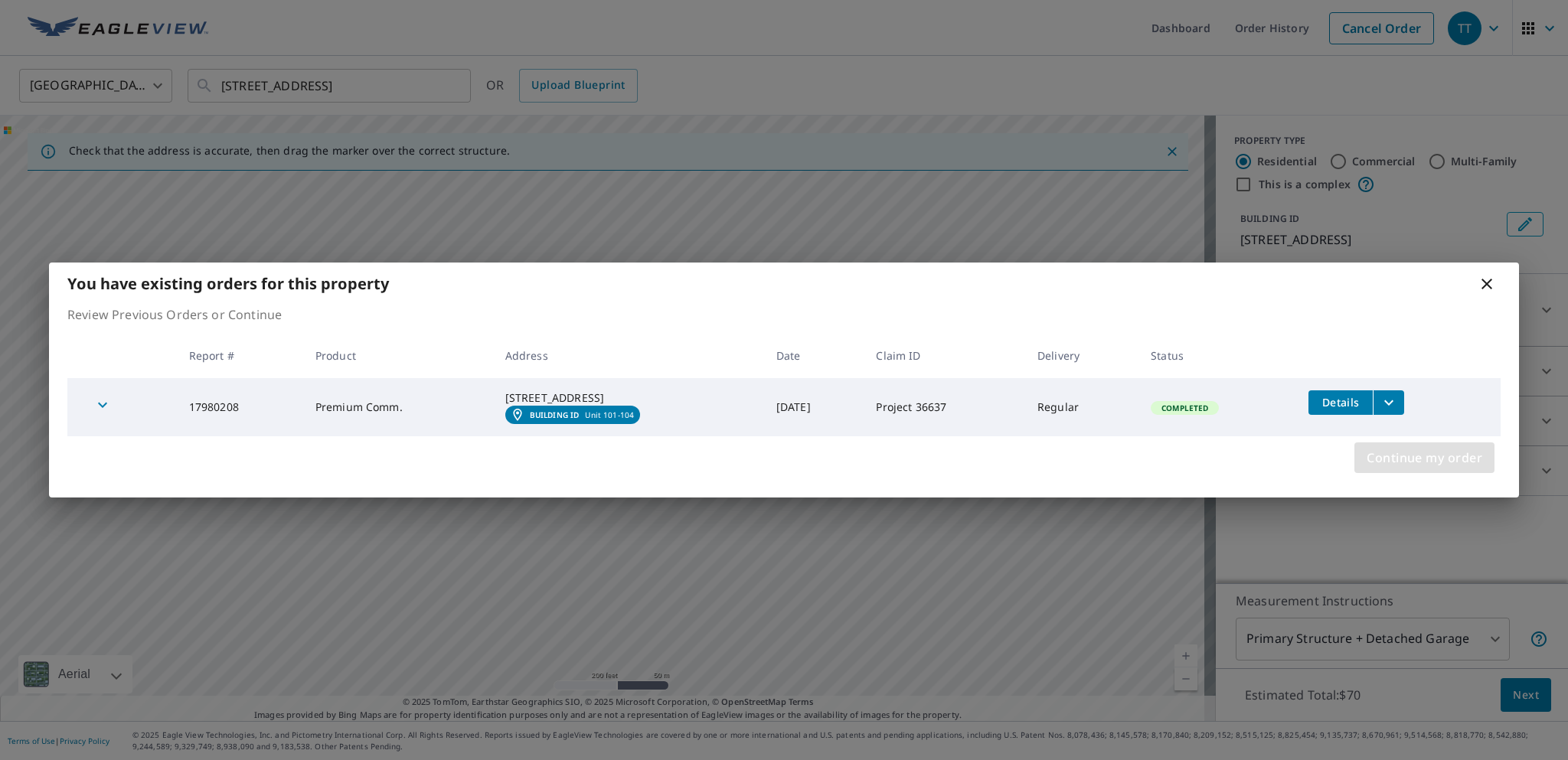
click at [1420, 468] on span "Continue my order" at bounding box center [1424, 458] width 116 height 21
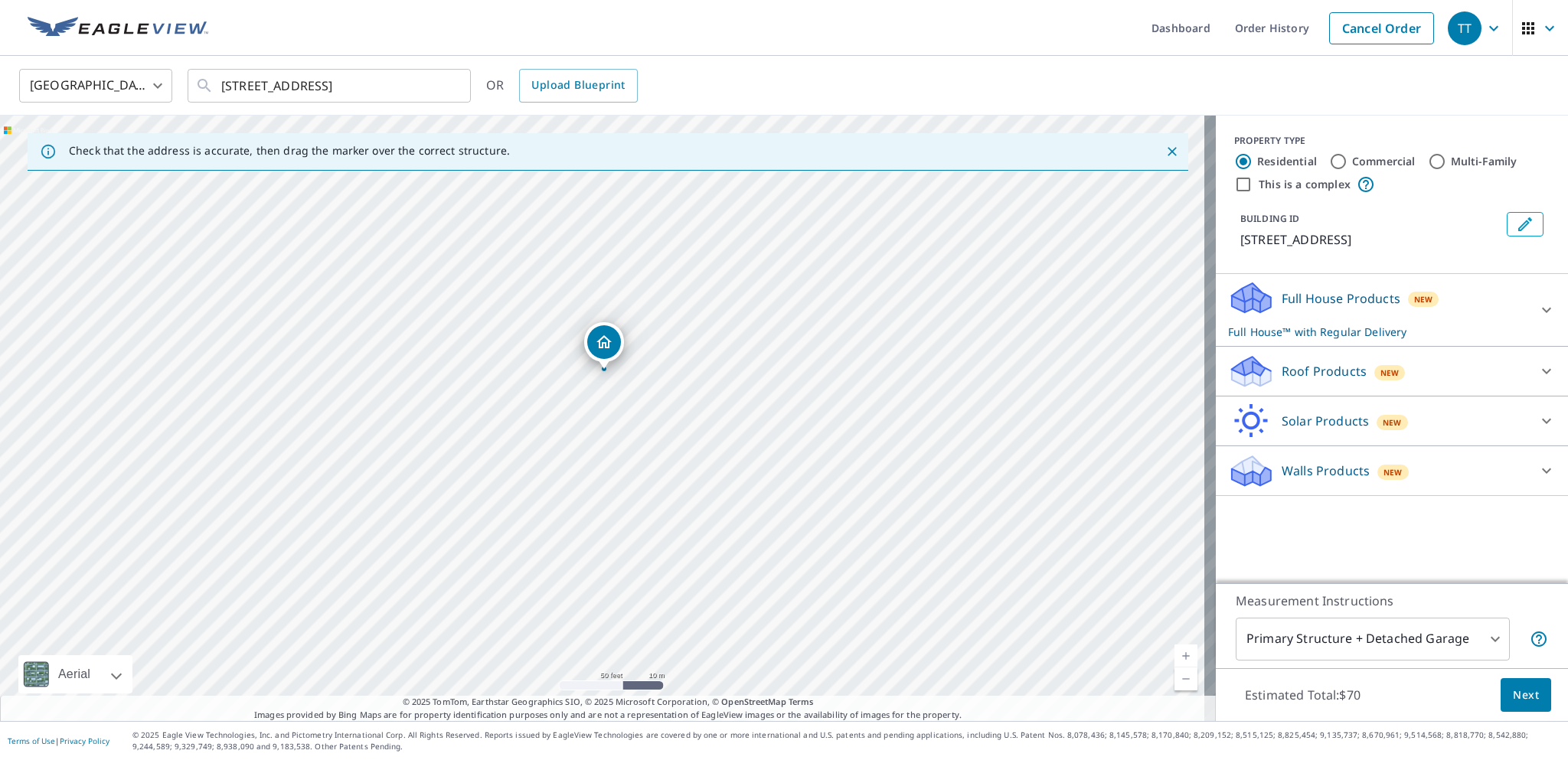
click at [1264, 390] on div "Roof Products New" at bounding box center [1378, 371] width 300 height 36
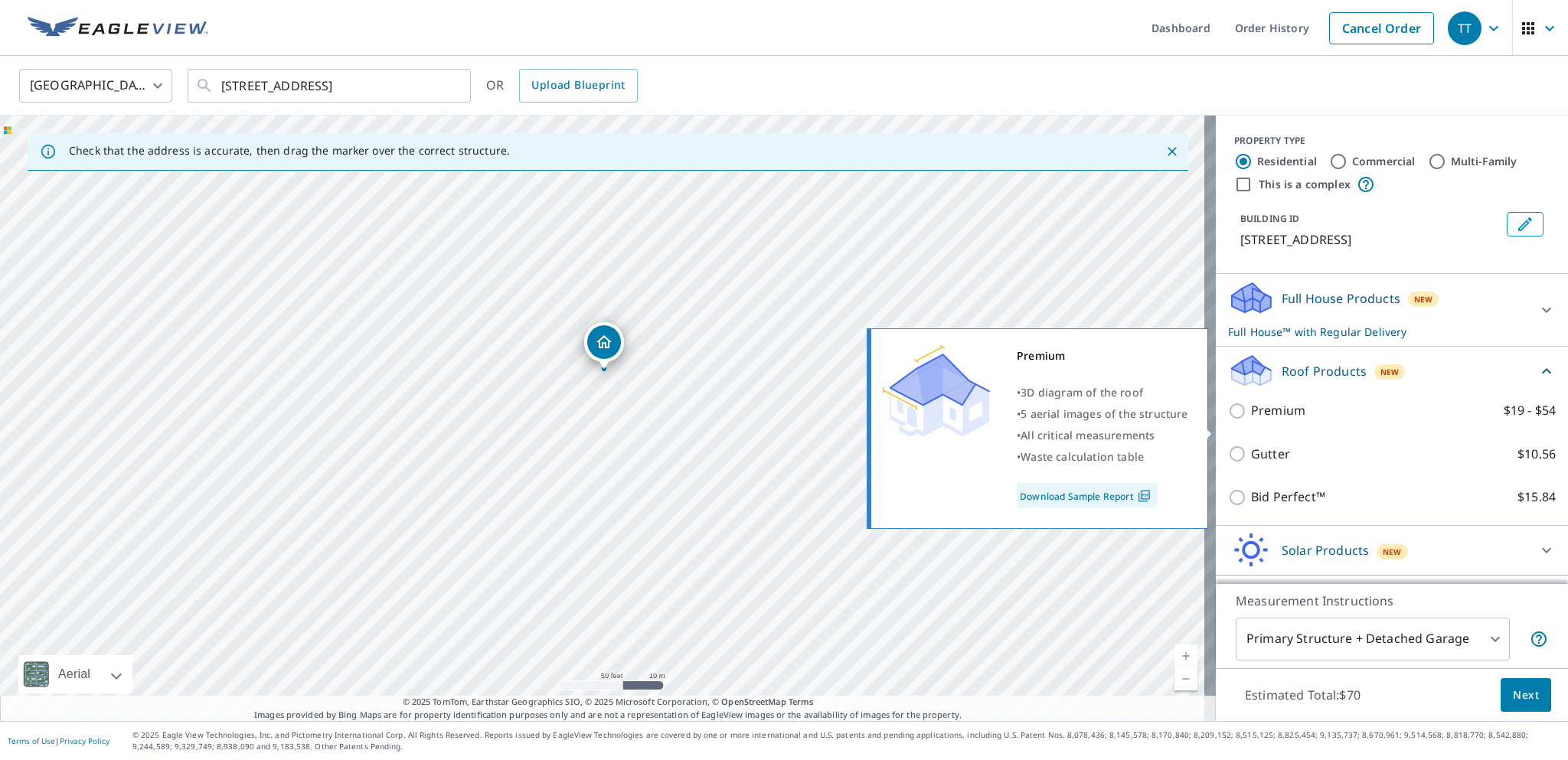
click at [1300, 420] on label "Premium $19 - $54" at bounding box center [1403, 410] width 305 height 19
click at [1250, 420] on input "Premium $19 - $54" at bounding box center [1240, 410] width 23 height 18
checkbox input "true"
checkbox input "false"
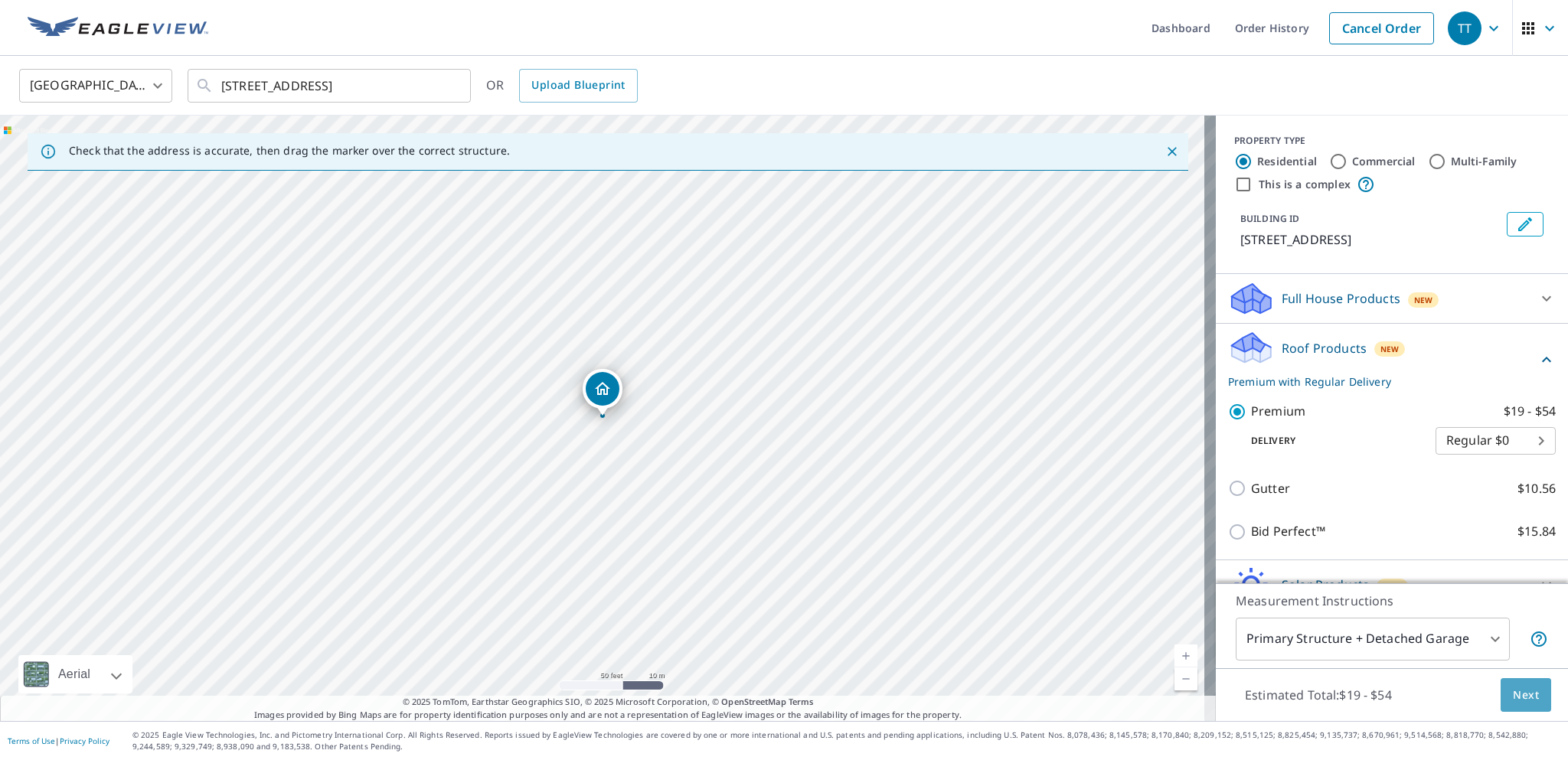
click at [1513, 700] on span "Next" at bounding box center [1526, 695] width 26 height 19
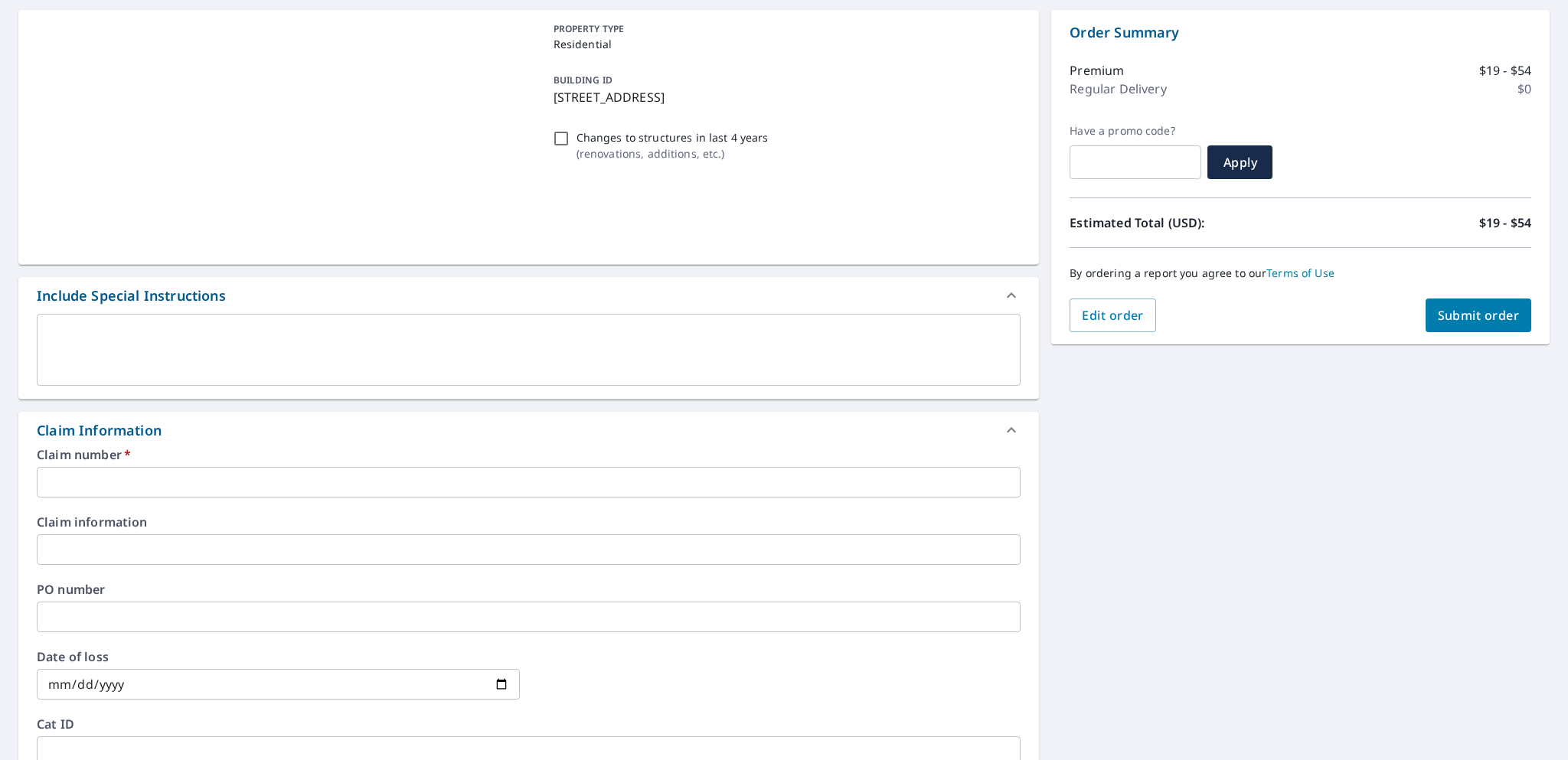
scroll to position [154, 0]
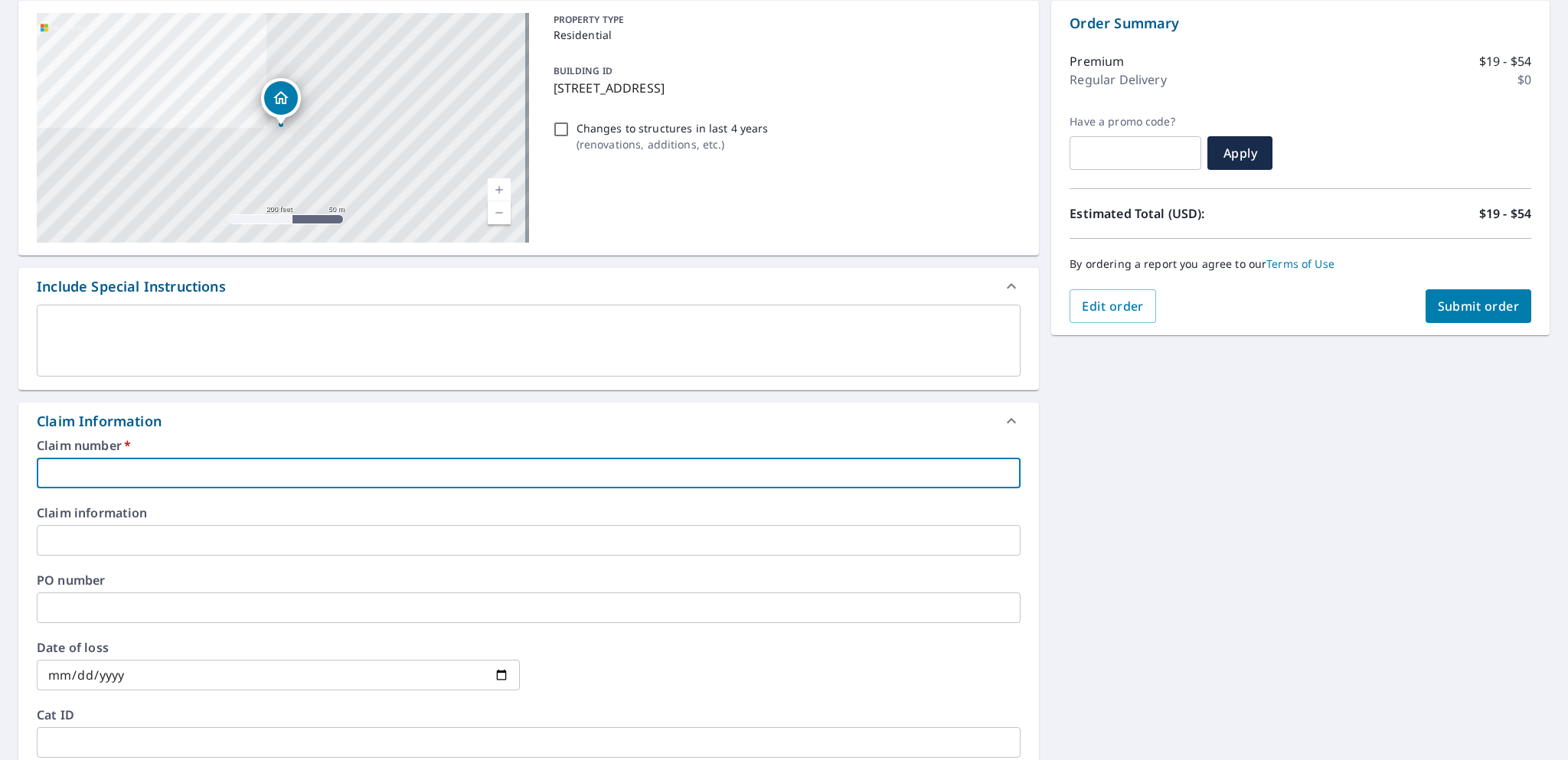
click at [178, 483] on input "text" at bounding box center [528, 473] width 984 height 31
type input "2"
checkbox input "true"
type input "25"
checkbox input "true"
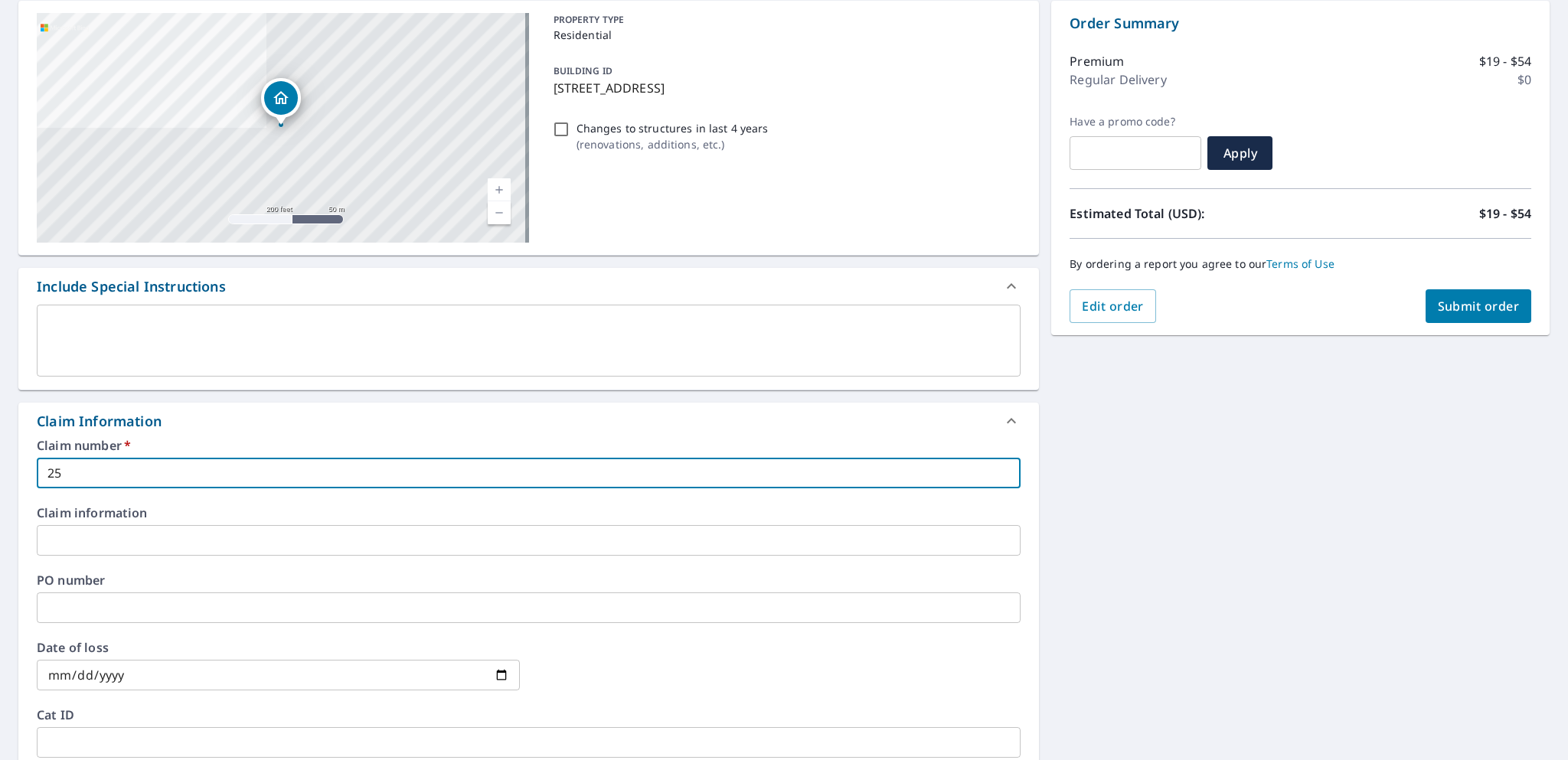
type input "250"
checkbox input "true"
type input "2502"
checkbox input "true"
type input "2502-"
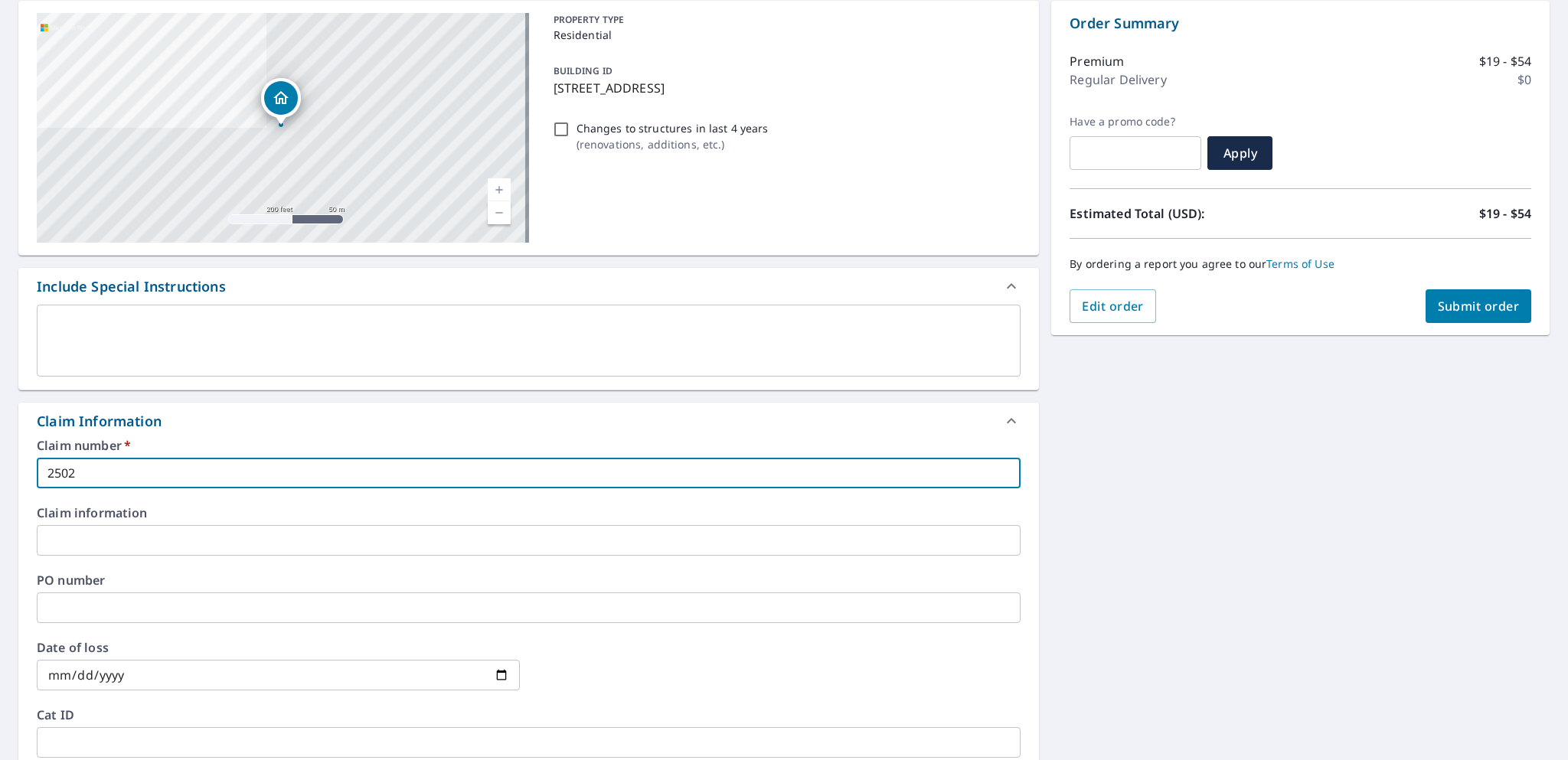
checkbox input "true"
type input "2502-0"
checkbox input "true"
type input "2502-08"
checkbox input "true"
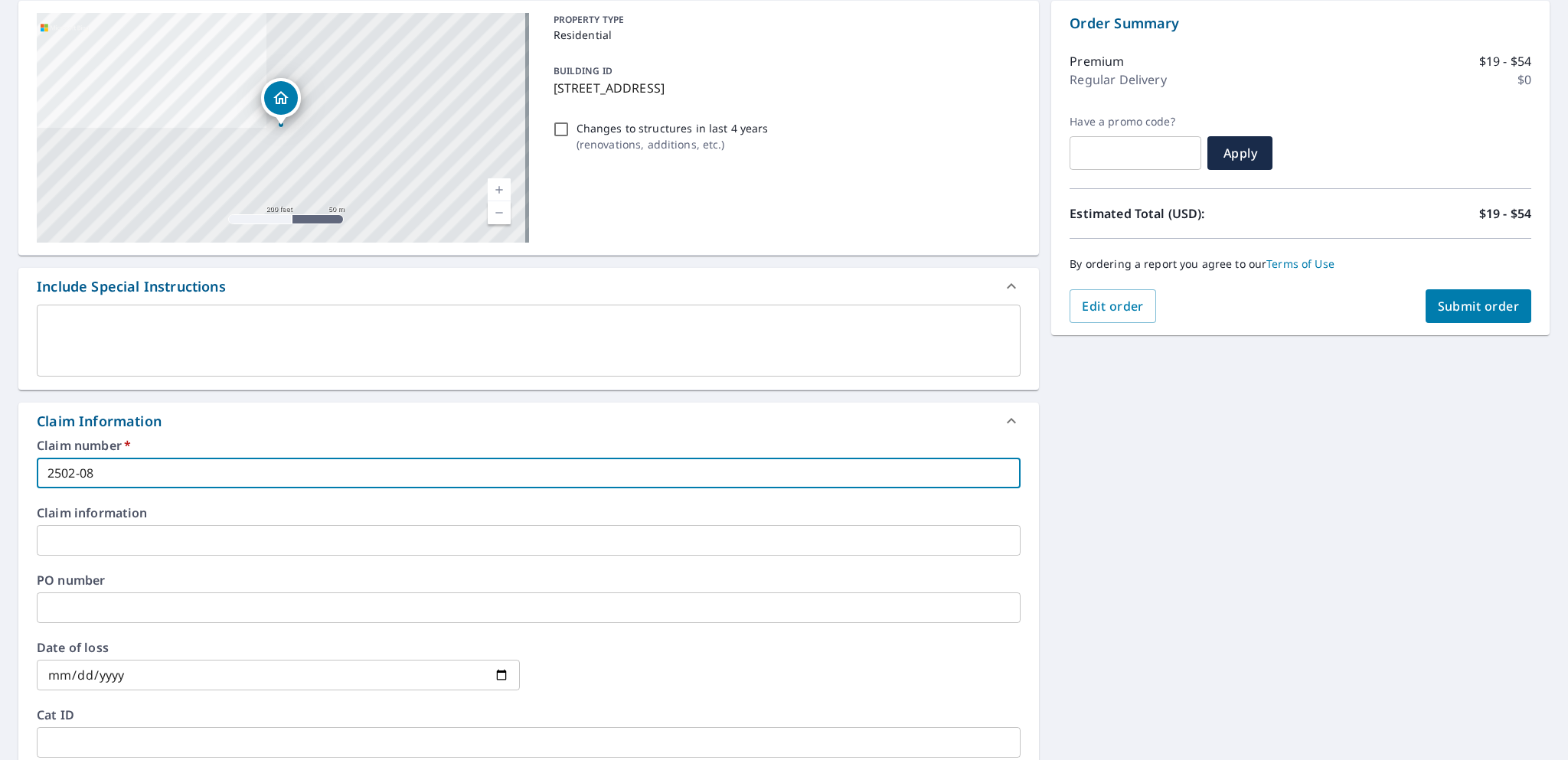
type input "2502-081"
checkbox input "true"
type input "2502-0818"
checkbox input "true"
type input "2502-08180"
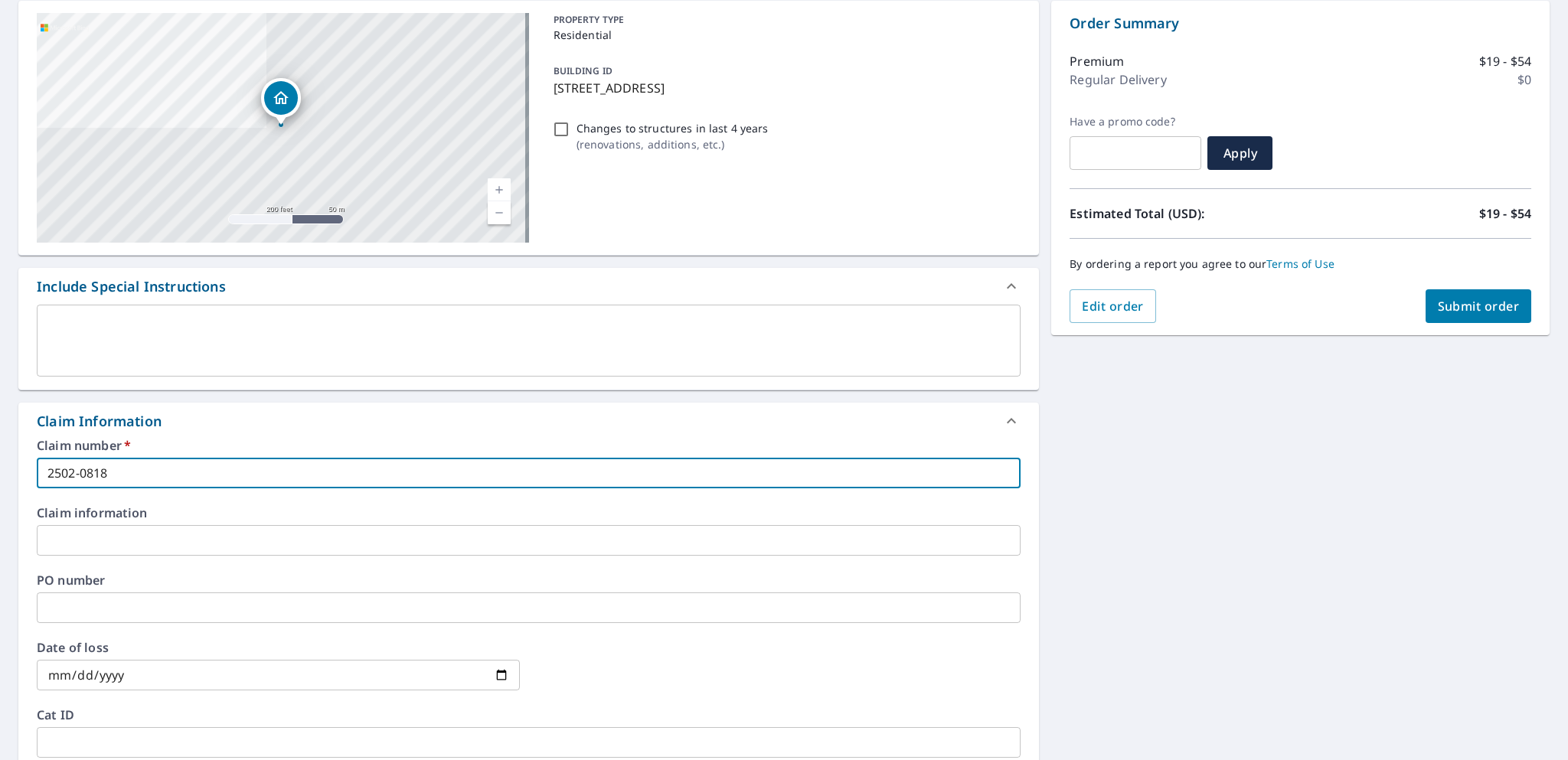
checkbox input "true"
type input "2502-081806"
checkbox input "true"
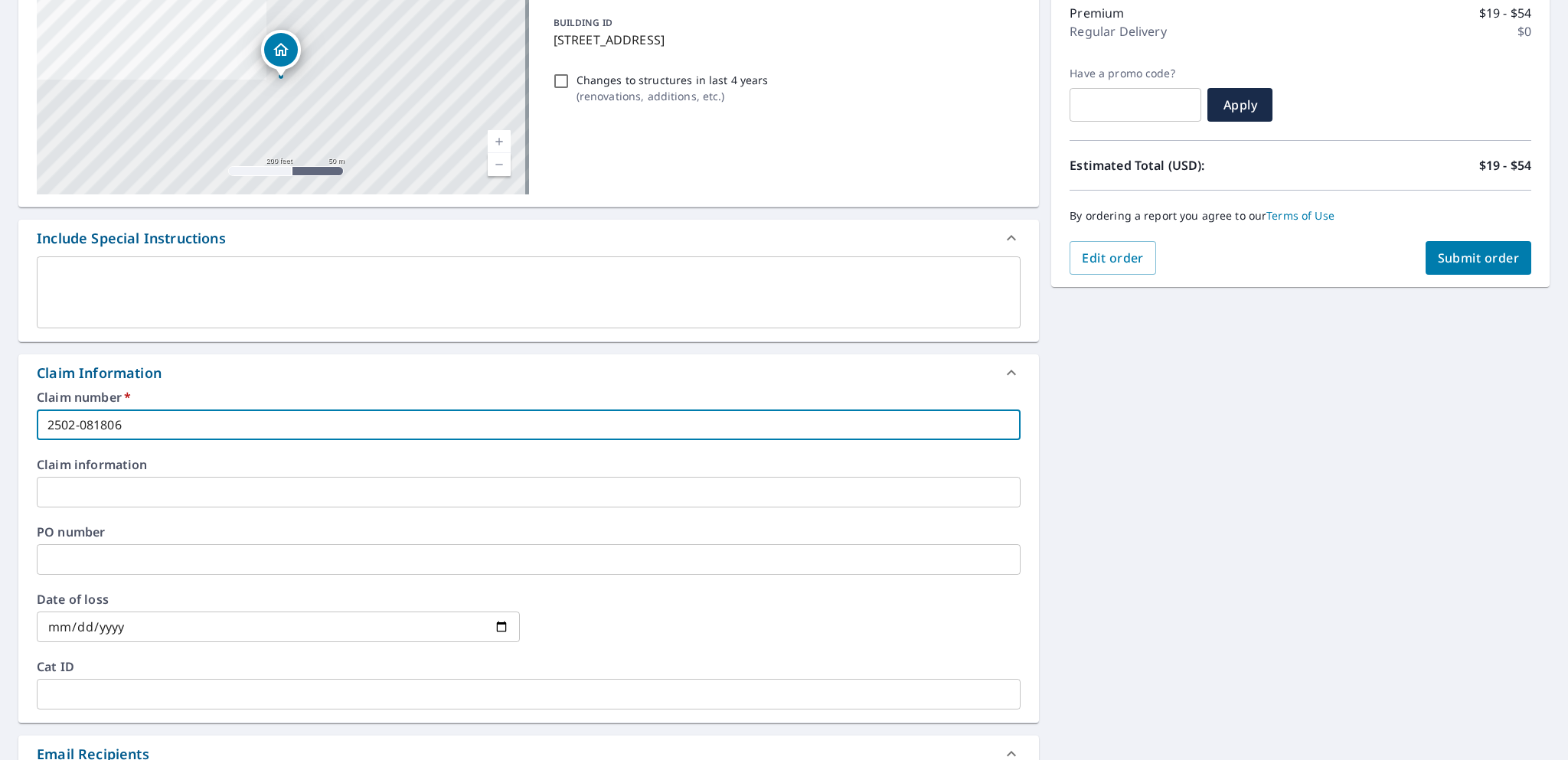
scroll to position [382, 0]
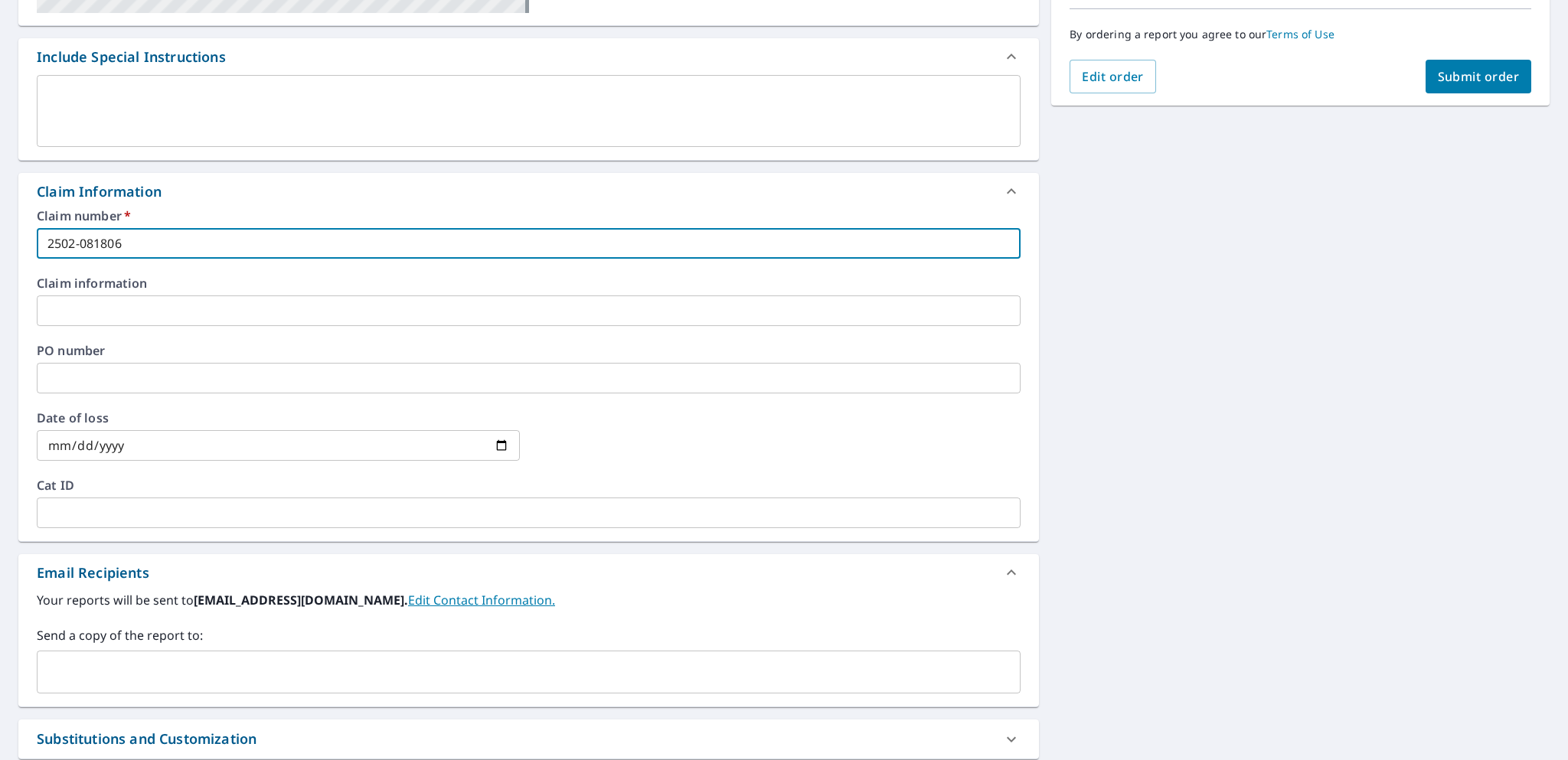
type input "2502-081806"
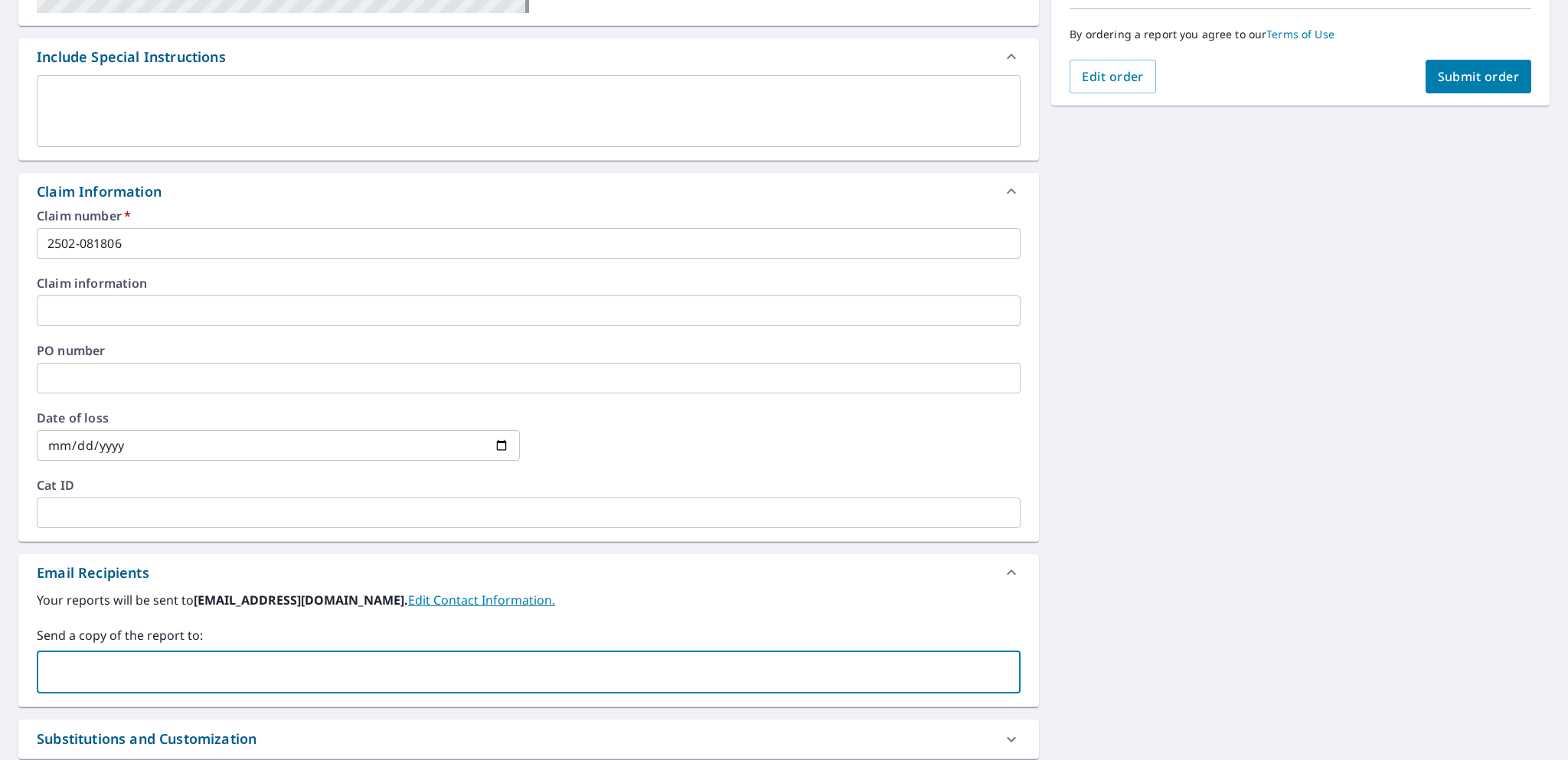
click at [109, 658] on input "text" at bounding box center [517, 672] width 947 height 29
type input "aaron.dyck@epicroofing.ca"
click at [1307, 512] on div "34 WEST CEDAR RISE SW CALGARY AB T3H5E2 Aerial Road A standard road map Aerial …" at bounding box center [784, 315] width 1568 height 1112
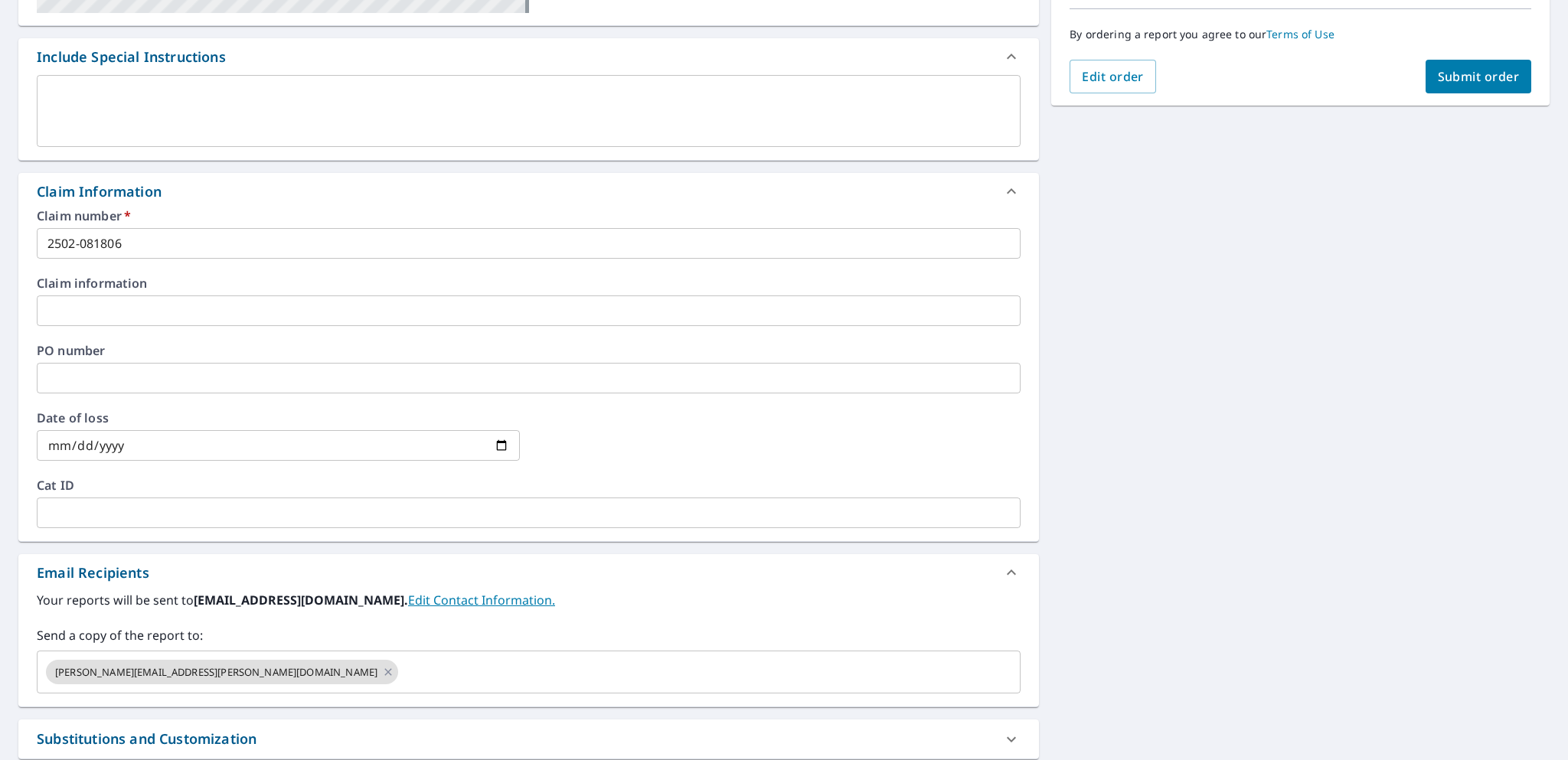
click at [1164, 533] on div "34 WEST CEDAR RISE SW CALGARY AB T3H5E2 Aerial Road A standard road map Aerial …" at bounding box center [784, 315] width 1568 height 1112
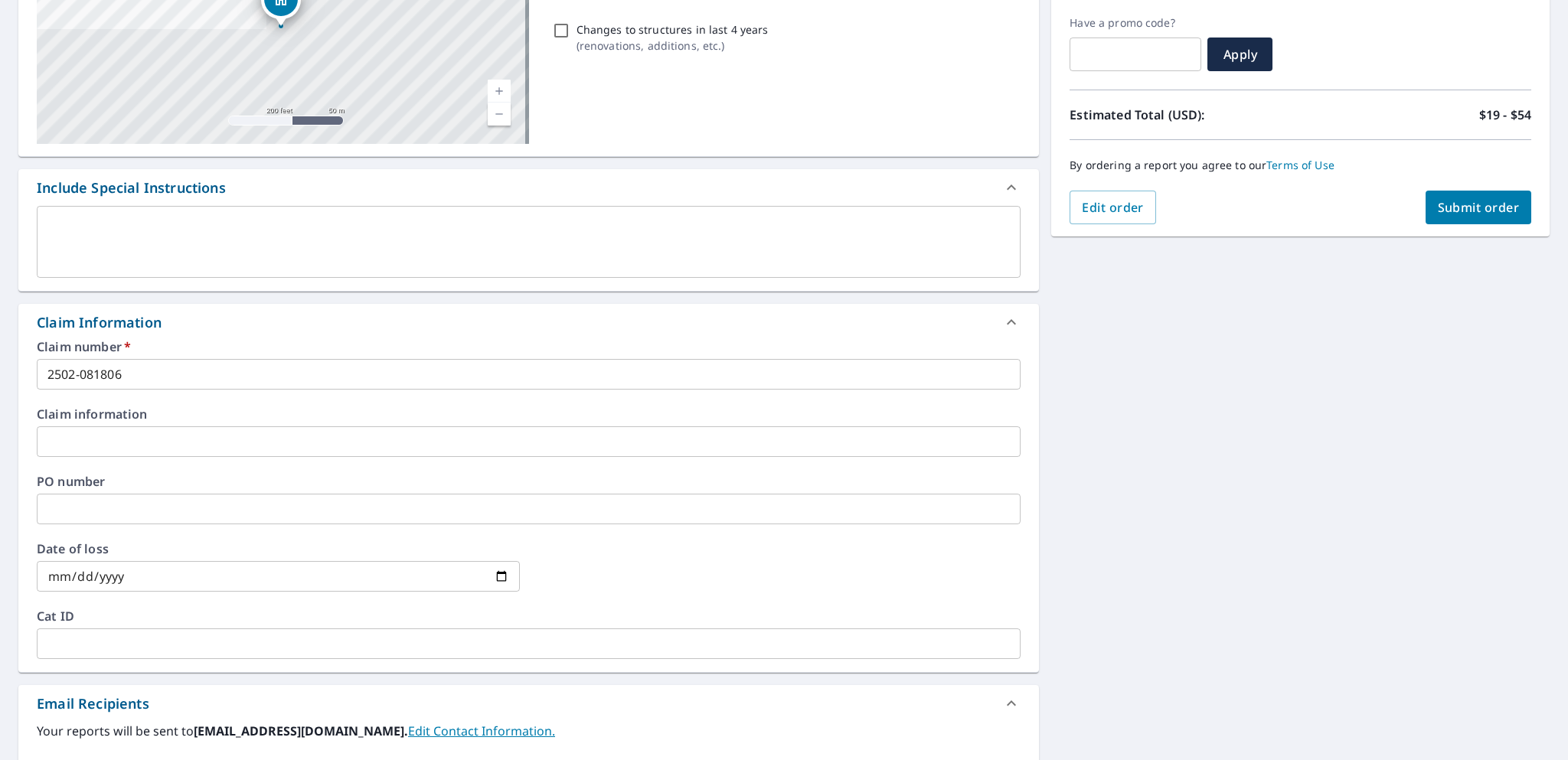
scroll to position [76, 0]
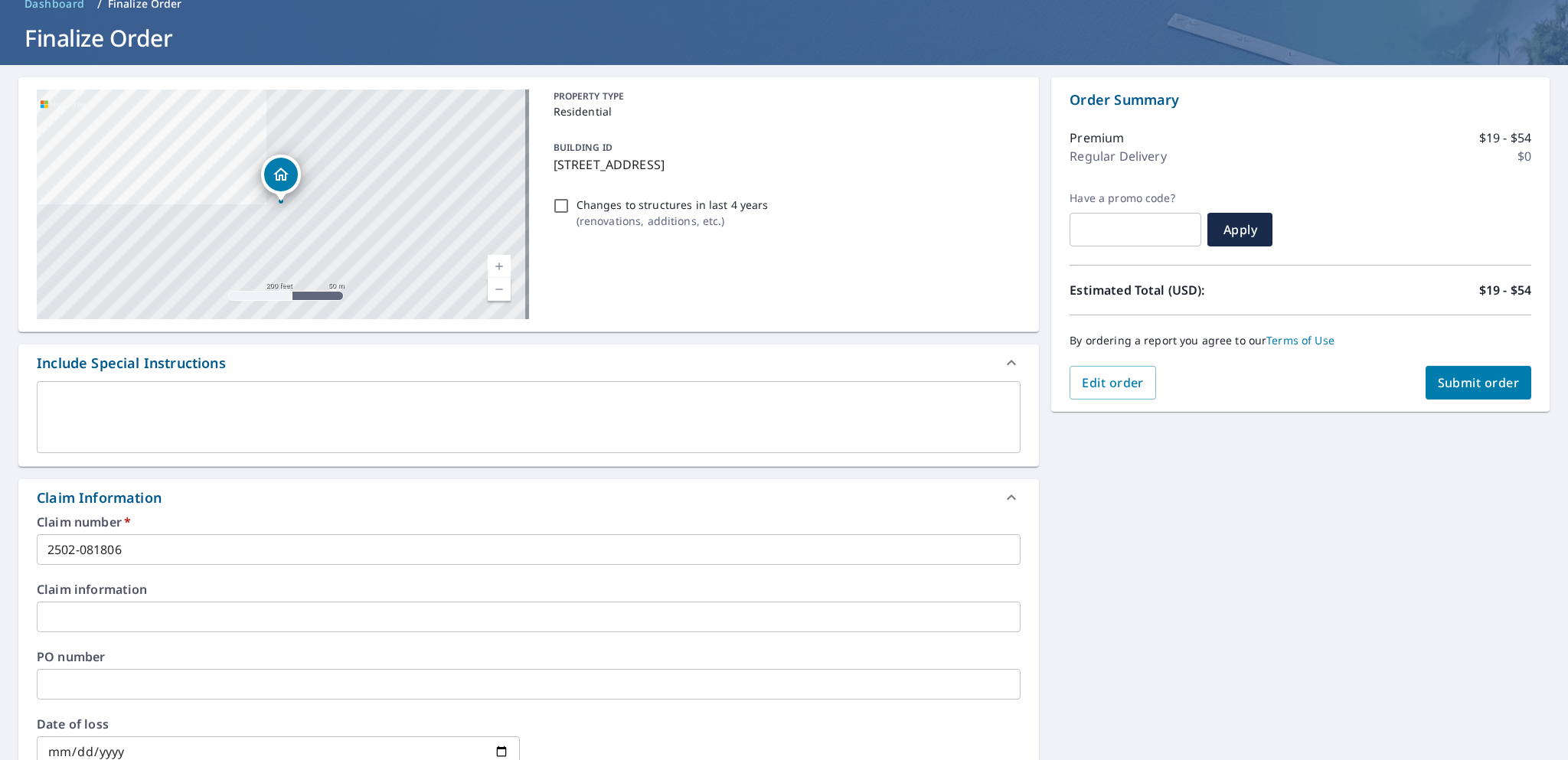
click at [1465, 386] on span "Submit order" at bounding box center [1478, 382] width 82 height 16
checkbox input "true"
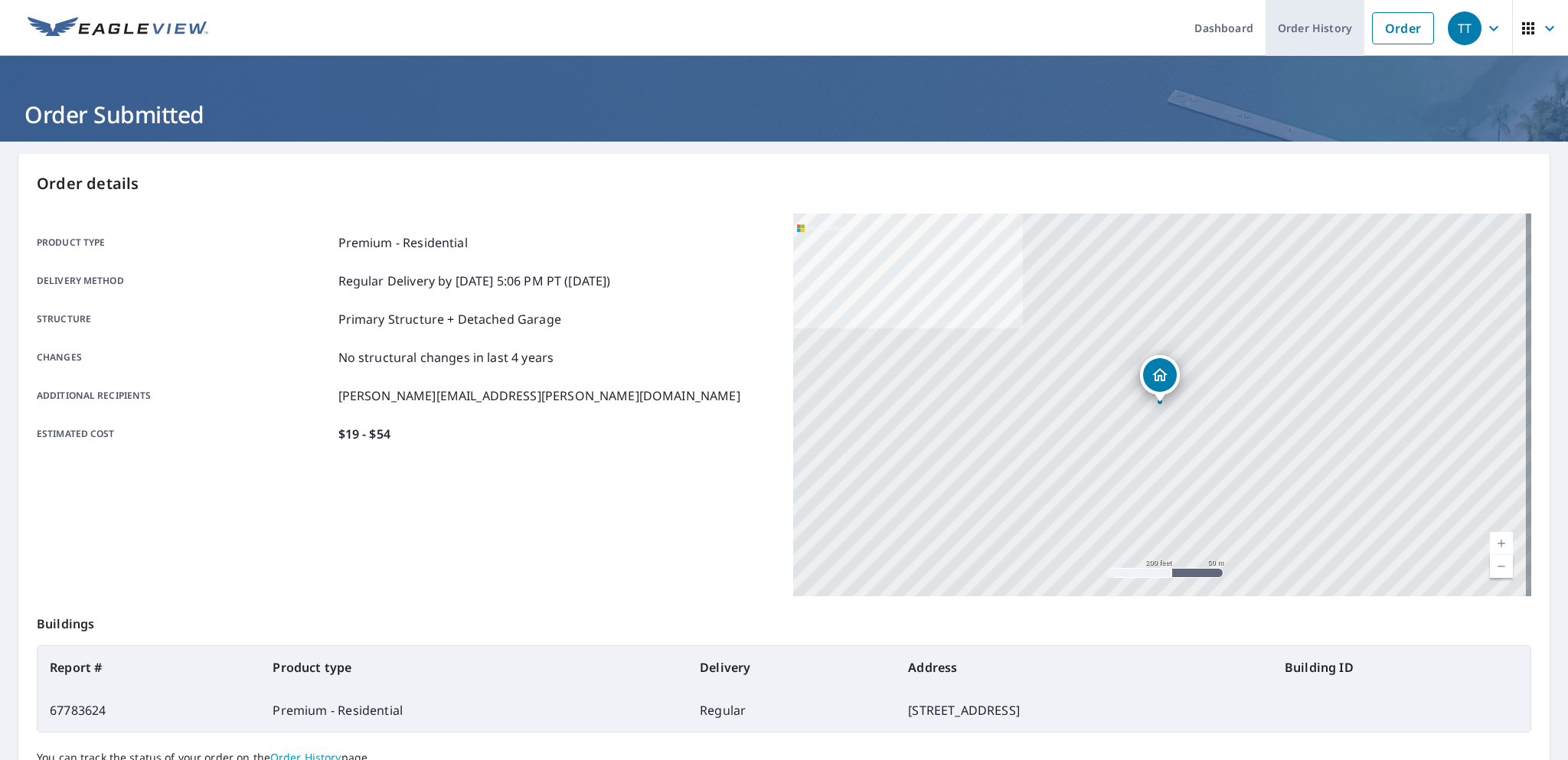
click at [1331, 30] on link "Order History" at bounding box center [1314, 28] width 98 height 56
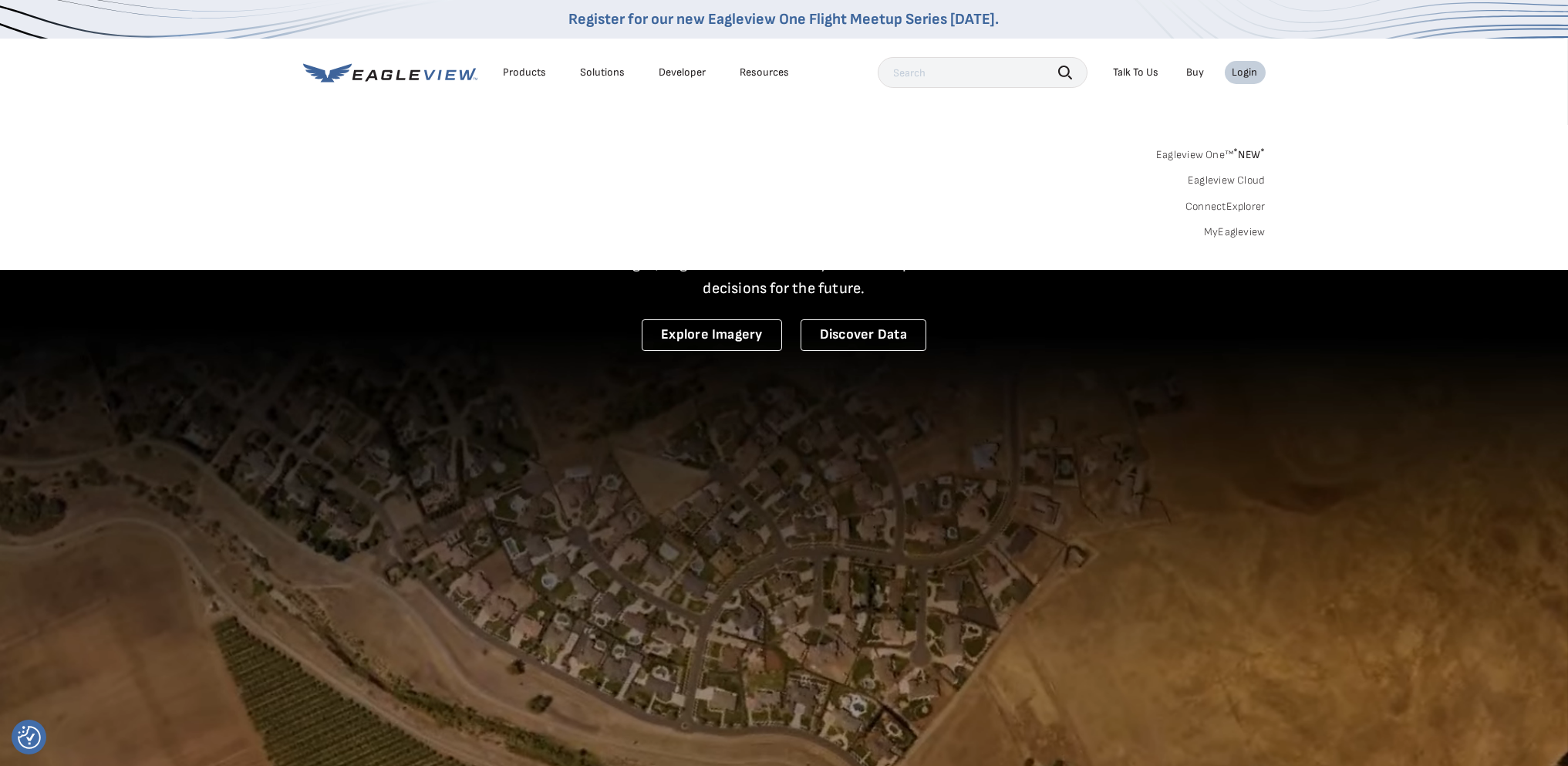
click at [1220, 231] on link "MyEagleview" at bounding box center [1234, 232] width 61 height 14
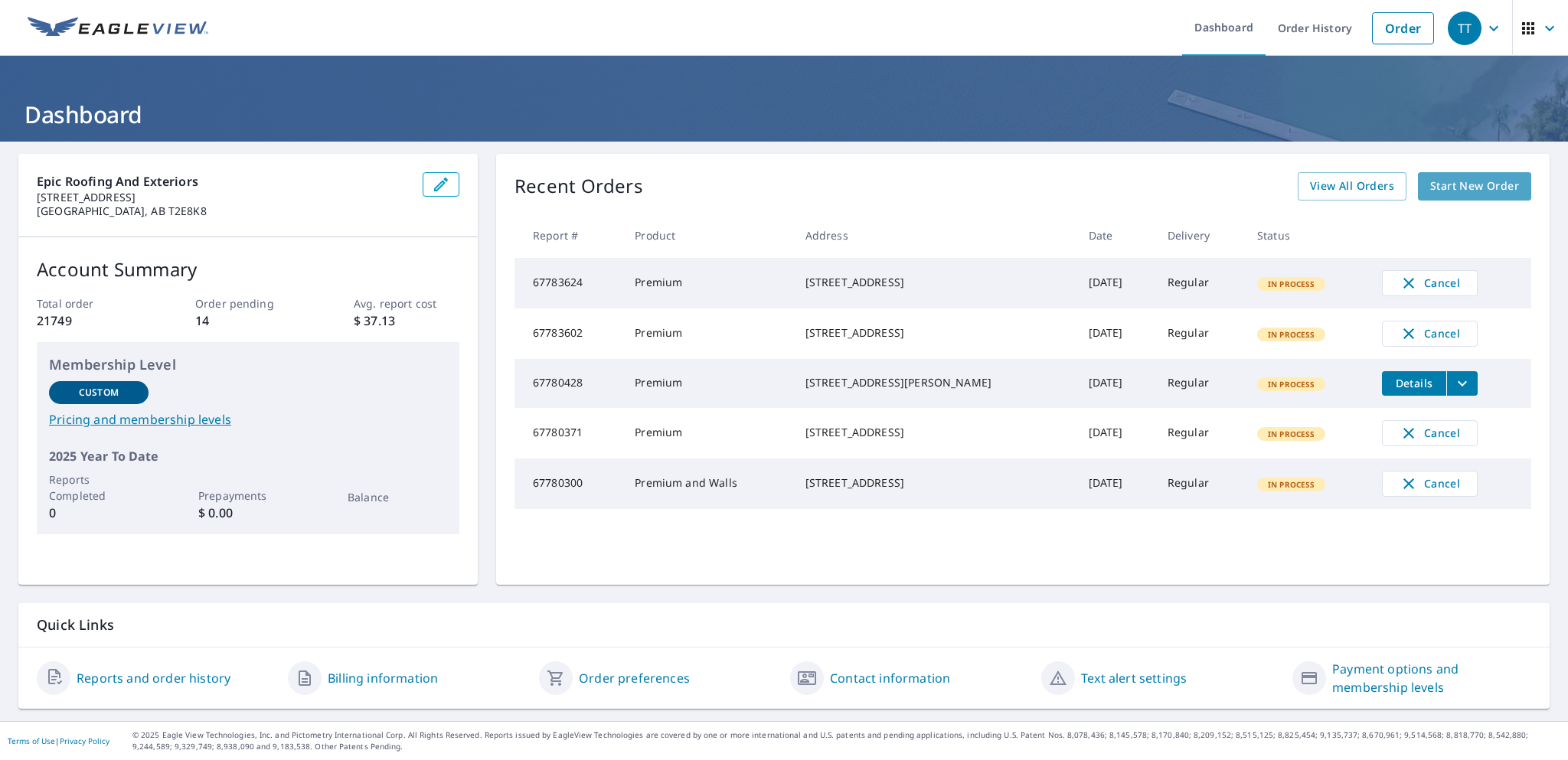
click at [1442, 185] on span "Start New Order" at bounding box center [1474, 186] width 89 height 19
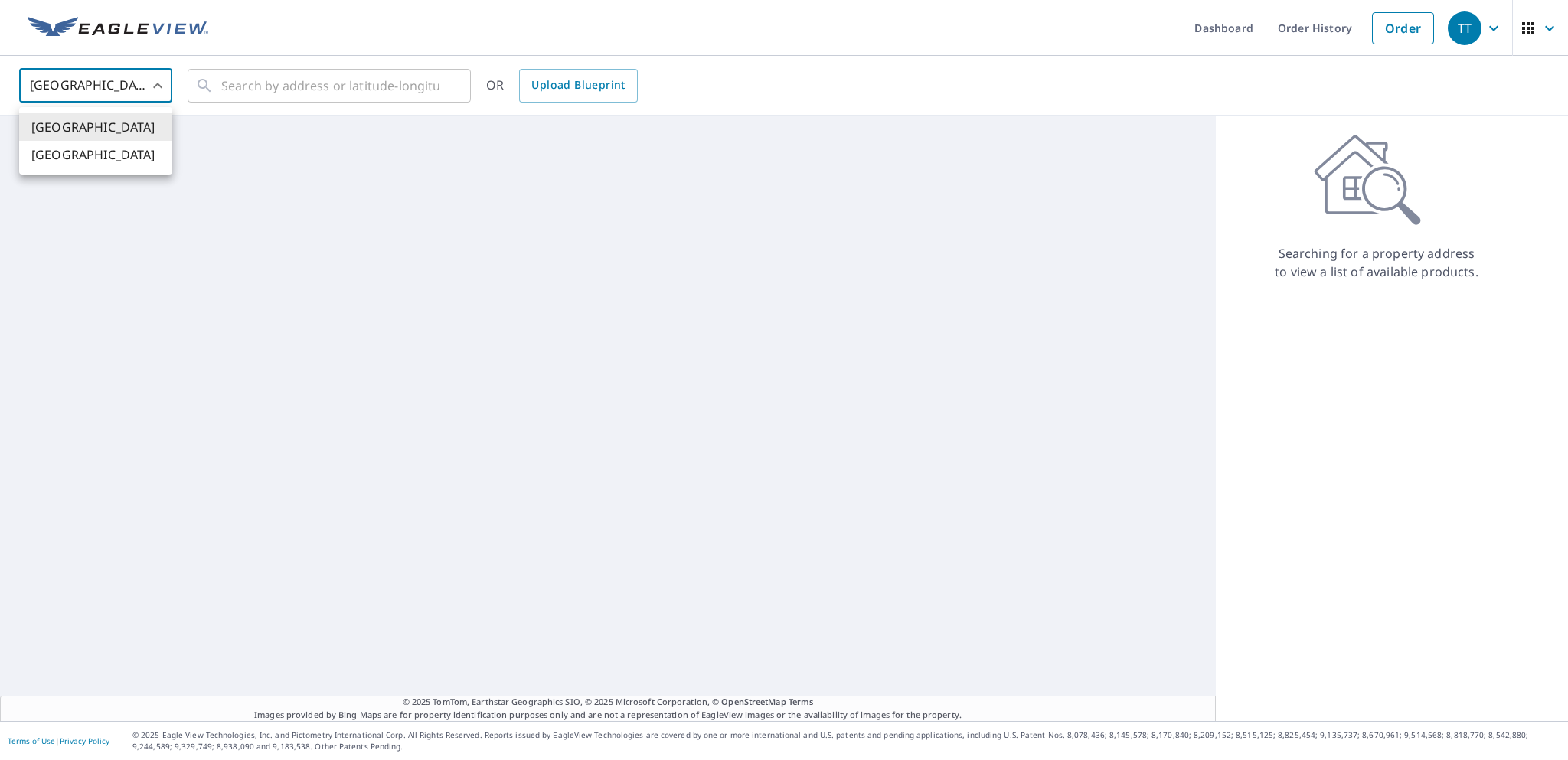
click at [127, 86] on body "TT TT Dashboard Order History Order TT United States US ​ ​ OR Upload Blueprint…" at bounding box center [784, 380] width 1568 height 760
click at [84, 159] on li "[GEOGRAPHIC_DATA]" at bounding box center [96, 155] width 154 height 28
type input "CA"
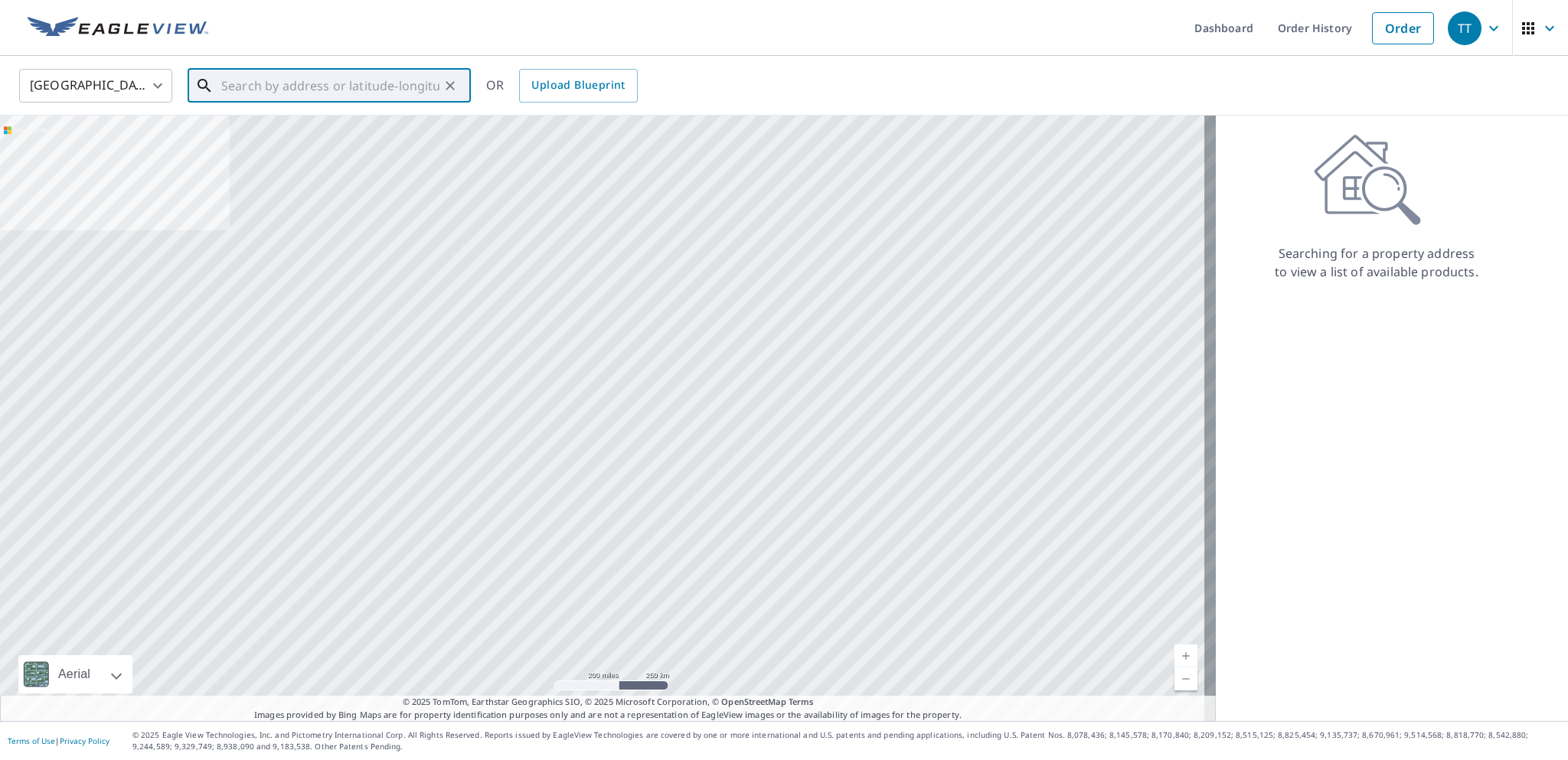
click at [330, 96] on input "text" at bounding box center [330, 86] width 218 height 42
click at [278, 129] on span "112 SUNMOUNT RD SE CALGARY AB T2X2M6" at bounding box center [338, 129] width 240 height 18
type input "112 SUNMOUNT RD SE CALGARY AB T2X2M6"
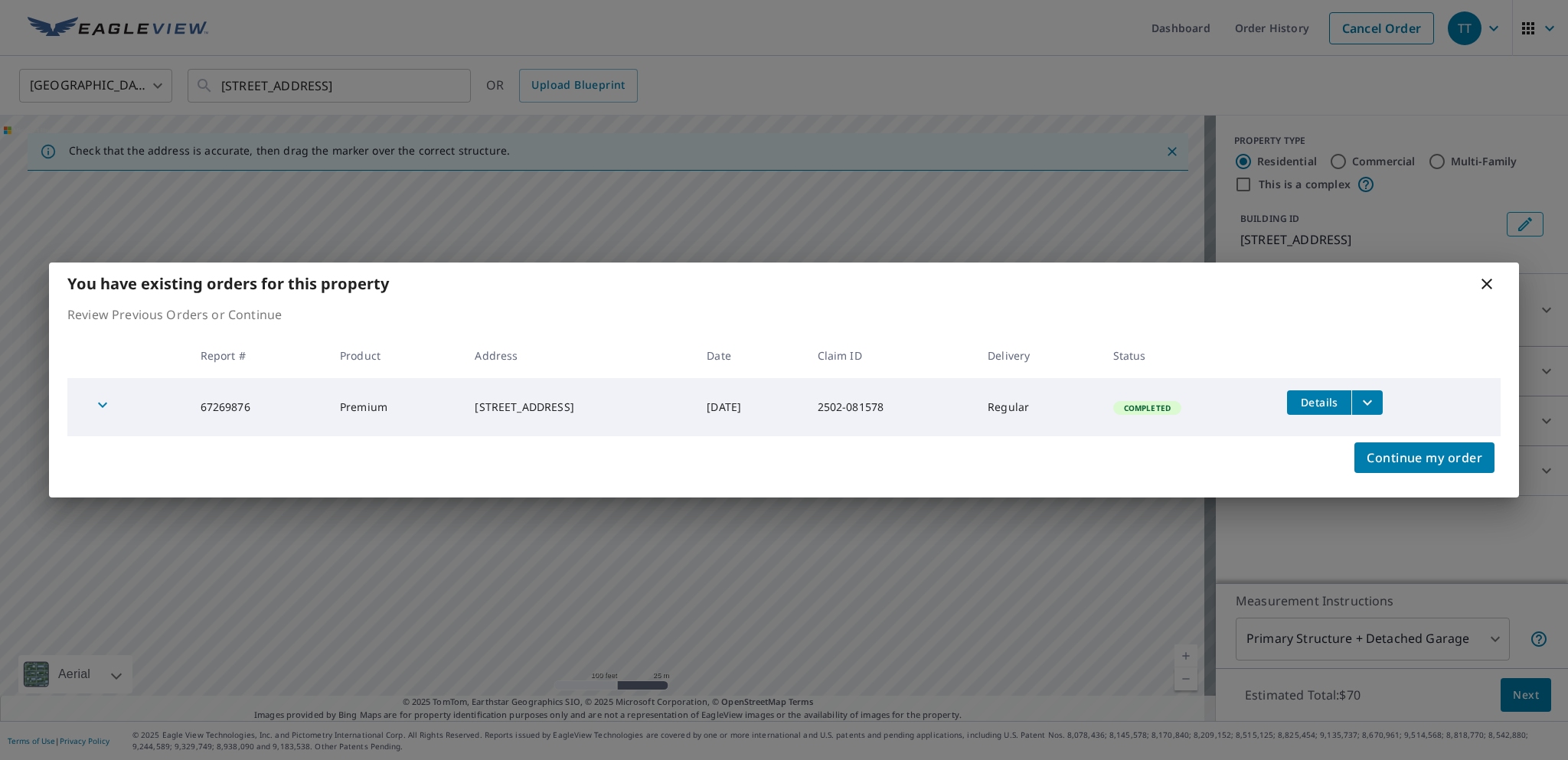
click at [1376, 402] on icon "filesDropdownBtn-67269876" at bounding box center [1366, 402] width 18 height 18
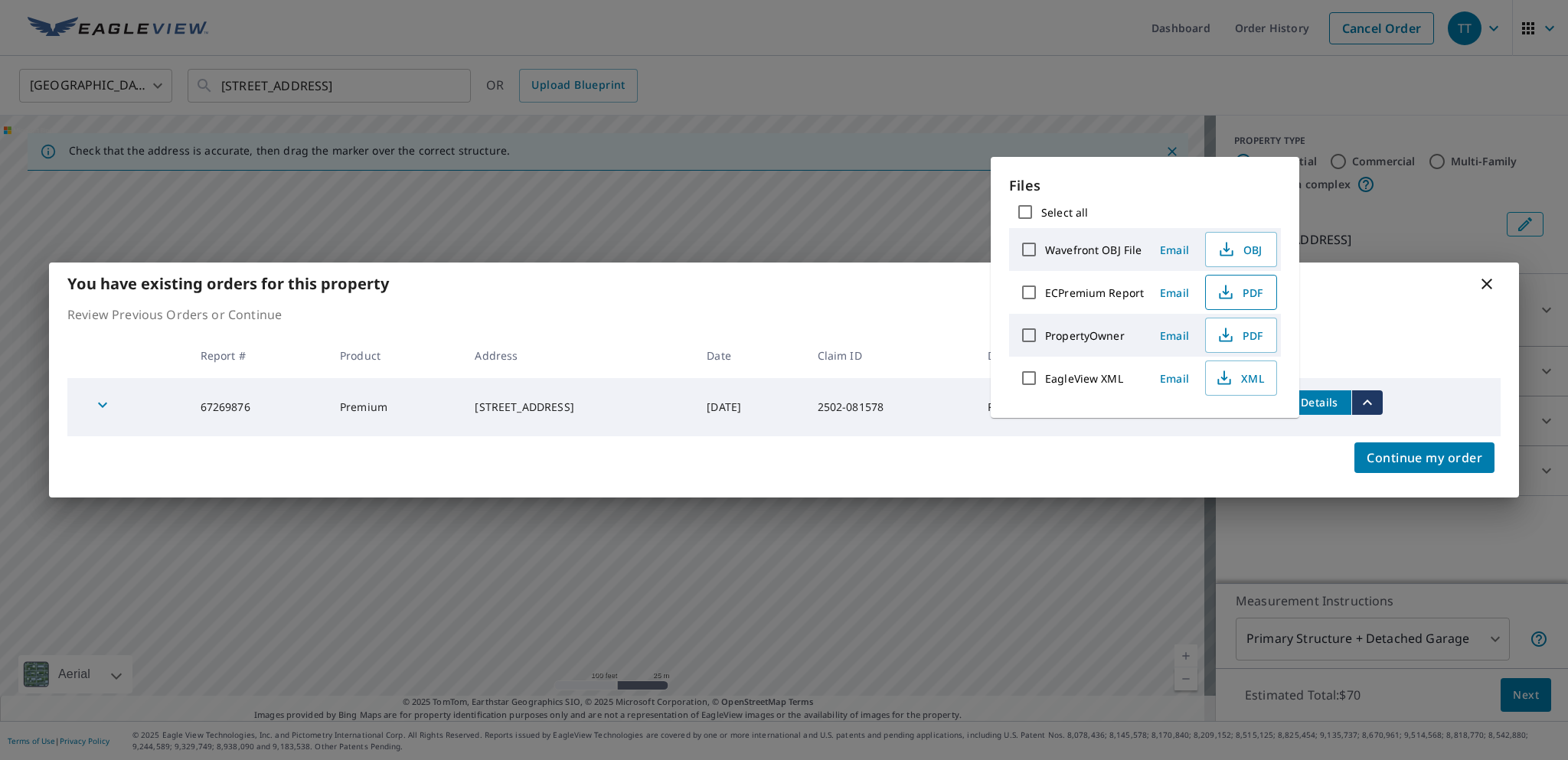
click at [1217, 290] on icon "button" at bounding box center [1225, 292] width 18 height 18
